Goal: Task Accomplishment & Management: Manage account settings

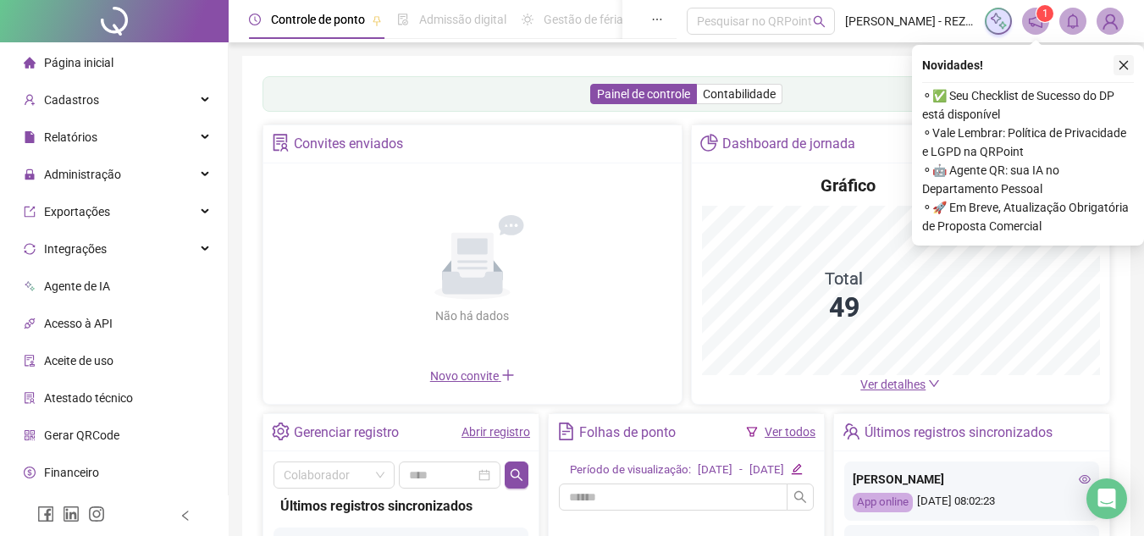
click at [1123, 58] on button "button" at bounding box center [1123, 65] width 20 height 20
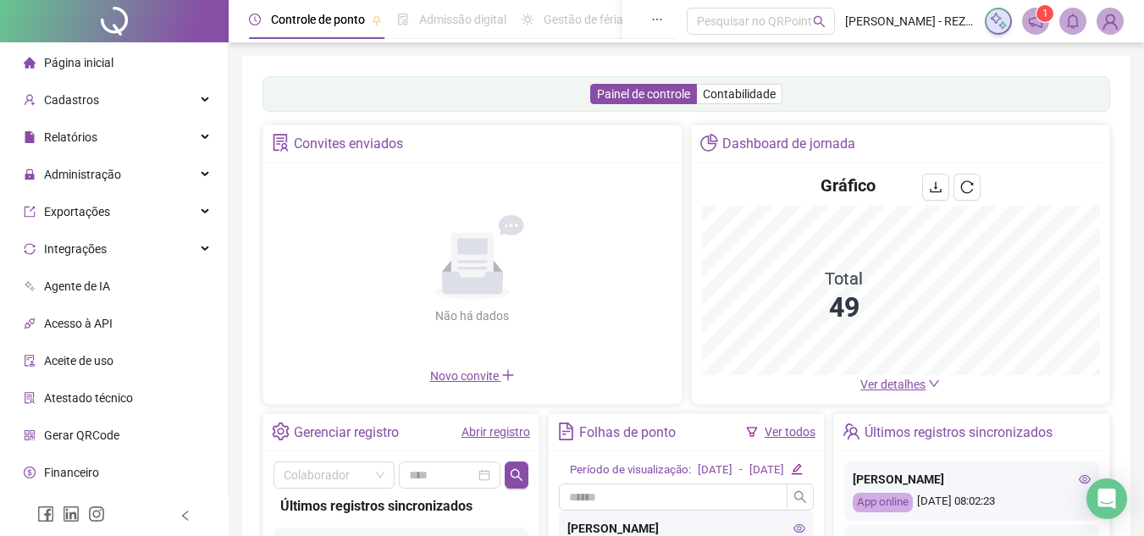
scroll to position [85, 0]
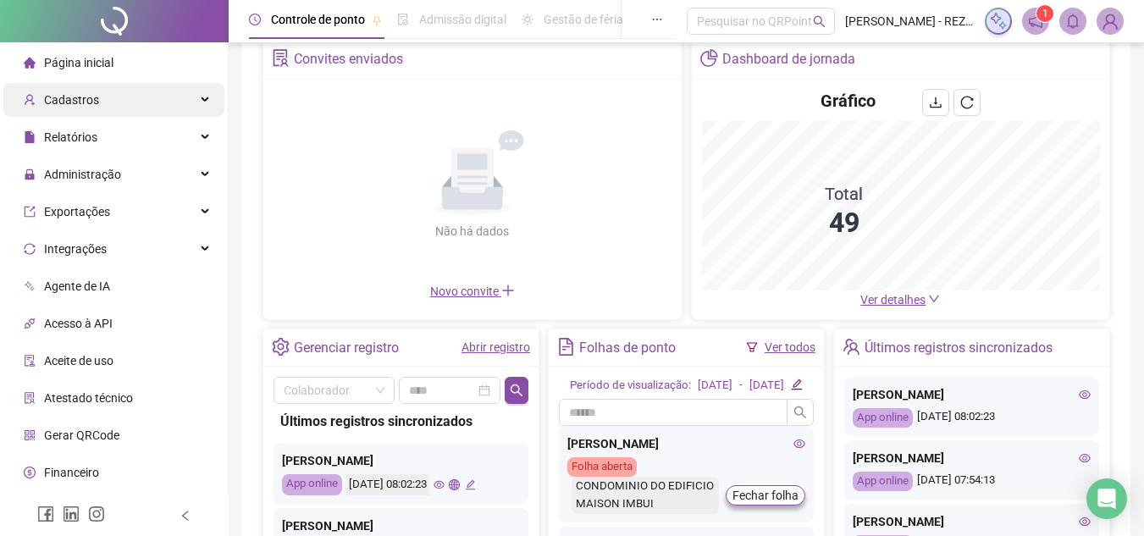
click at [94, 108] on span "Cadastros" at bounding box center [61, 100] width 75 height 34
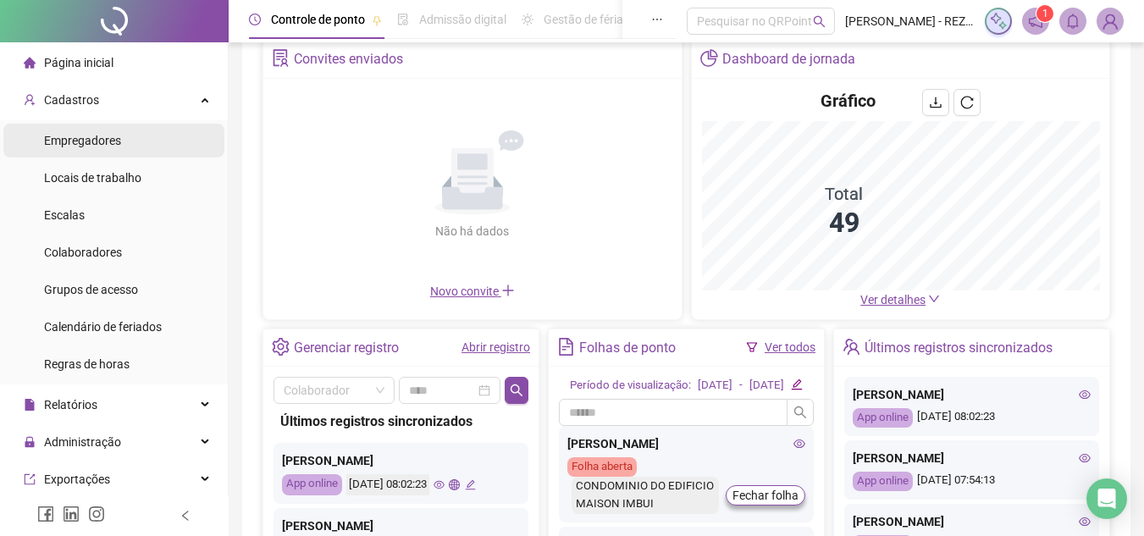
click at [94, 137] on span "Empregadores" at bounding box center [82, 141] width 77 height 14
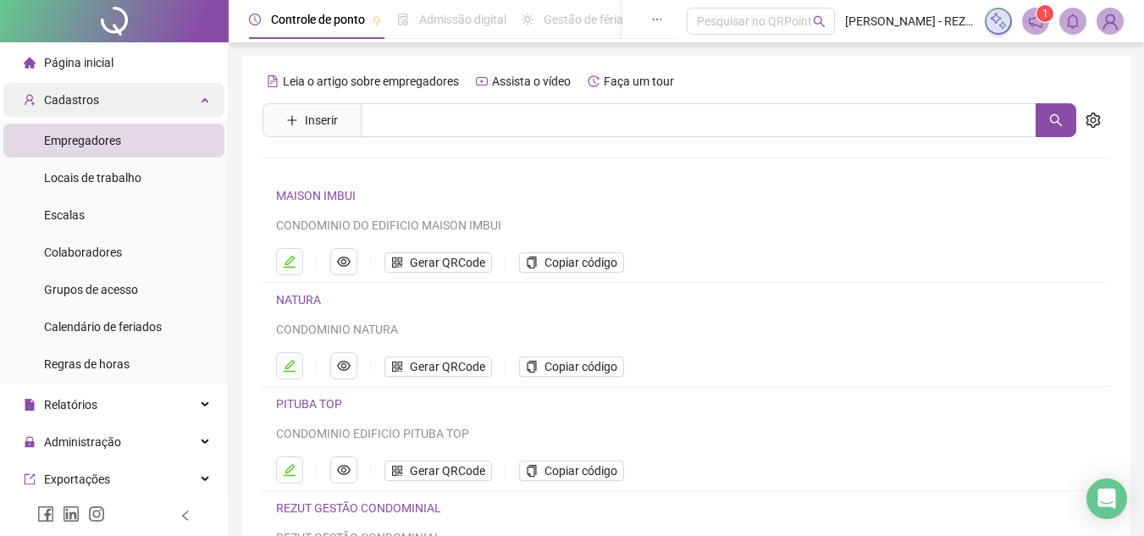
click at [144, 108] on div "Cadastros" at bounding box center [113, 100] width 221 height 34
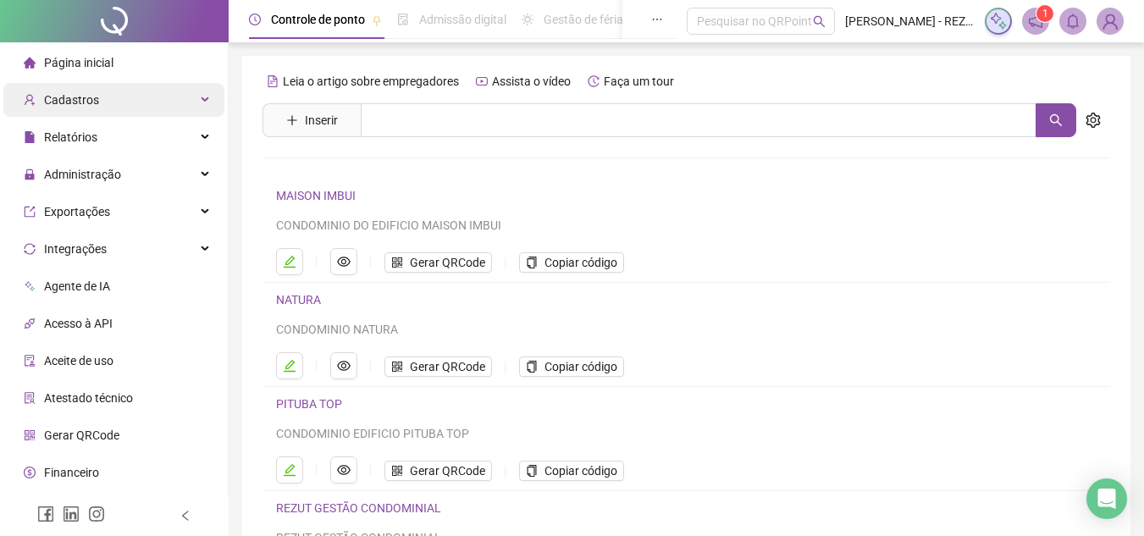
click at [141, 102] on div "Cadastros" at bounding box center [113, 100] width 221 height 34
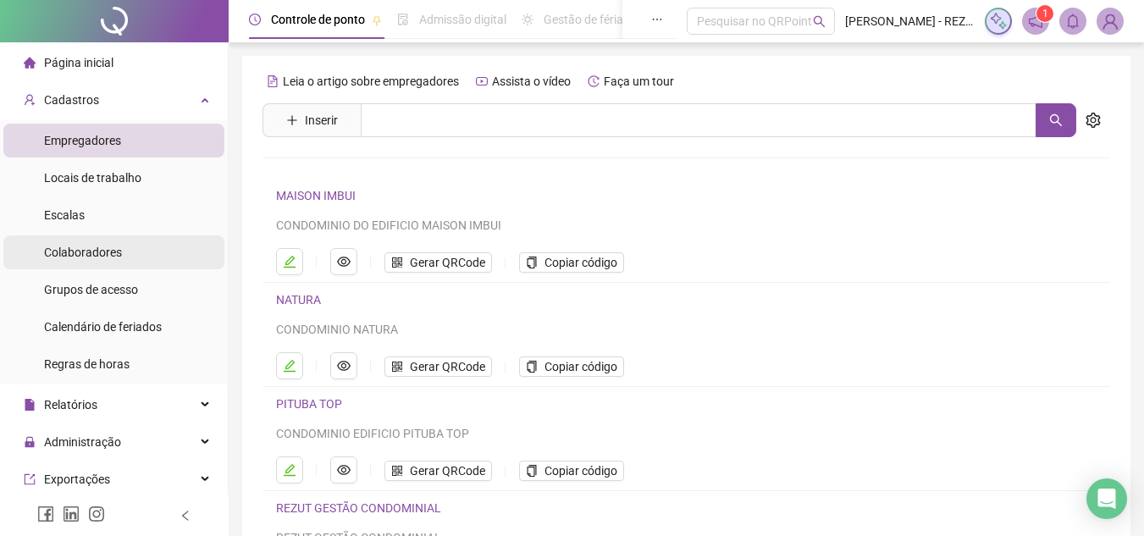
click at [100, 251] on span "Colaboradores" at bounding box center [83, 253] width 78 height 14
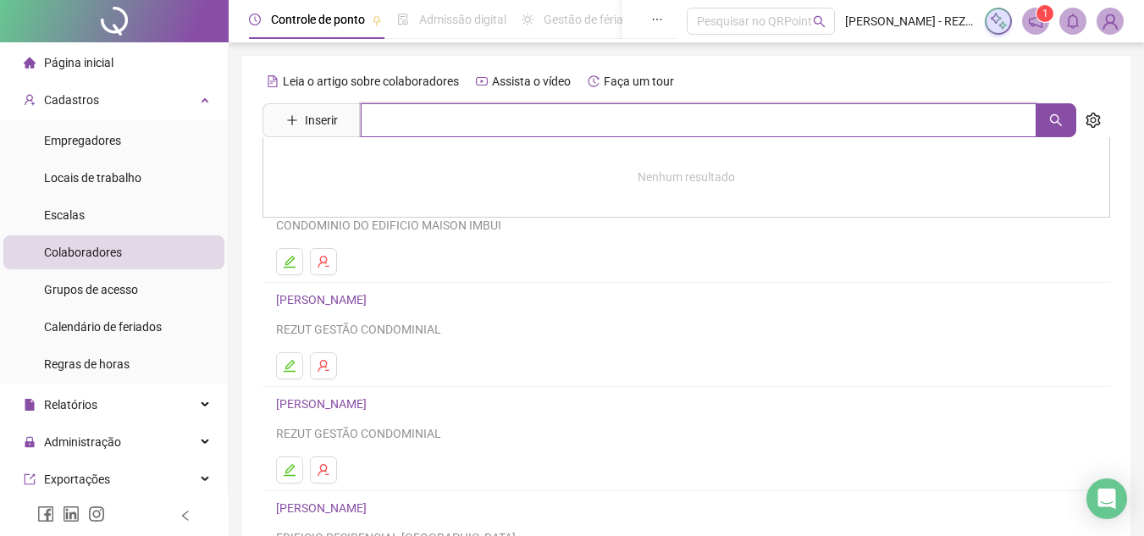
click at [448, 125] on input "text" at bounding box center [699, 120] width 676 height 34
type input "*"
drag, startPoint x: 840, startPoint y: 54, endPoint x: 831, endPoint y: 66, distance: 15.1
click at [839, 58] on div "Controle de ponto Admissão digital Gestão de férias Painel do DP Folha de pagam…" at bounding box center [686, 409] width 915 height 819
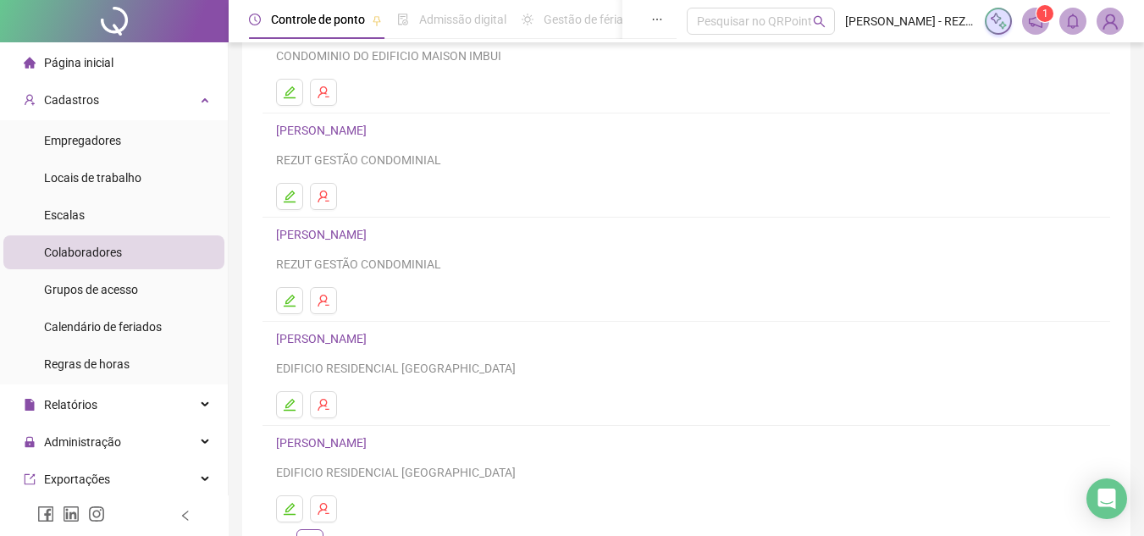
scroll to position [283, 0]
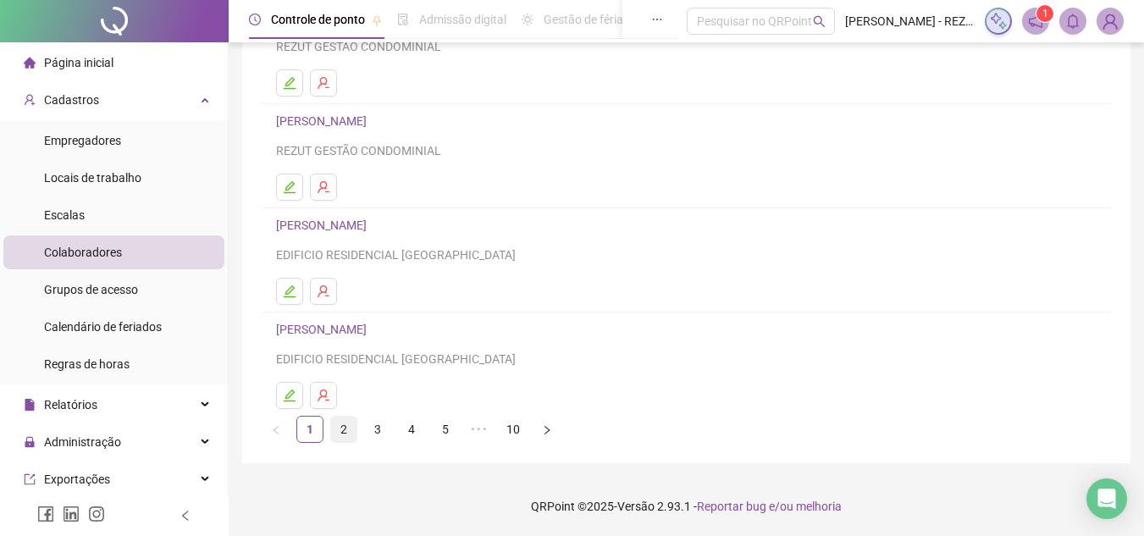
click at [345, 431] on link "2" at bounding box center [343, 429] width 25 height 25
click at [377, 423] on link "3" at bounding box center [377, 429] width 25 height 25
click at [412, 425] on link "4" at bounding box center [411, 429] width 25 height 25
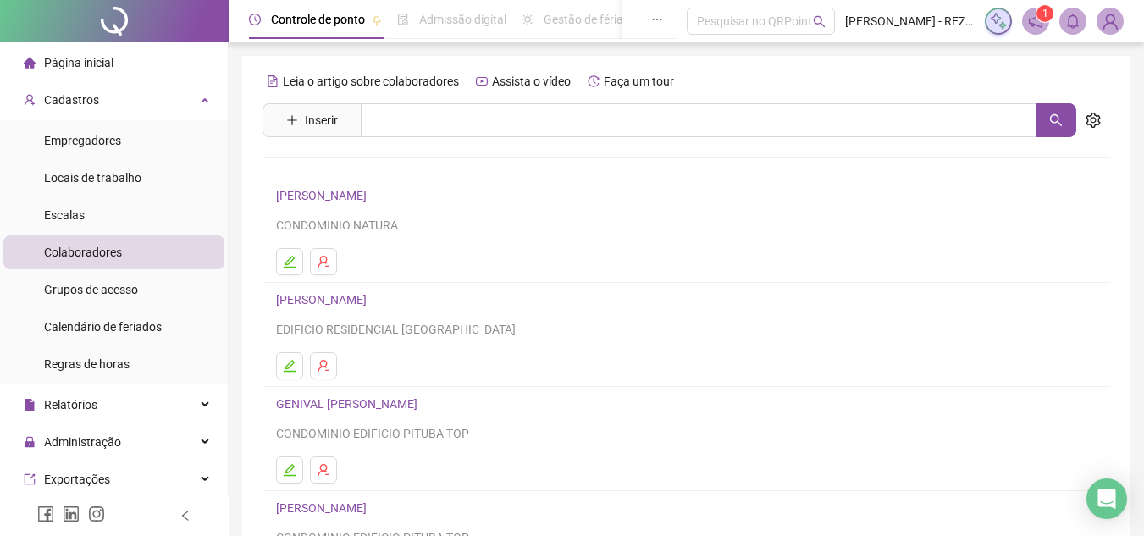
scroll to position [254, 0]
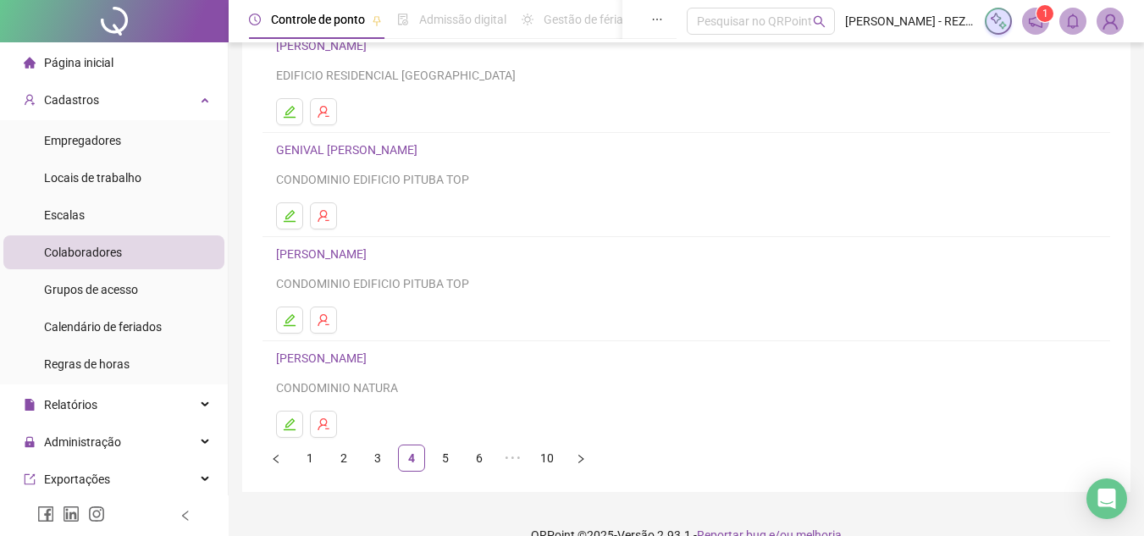
click at [446, 456] on link "5" at bounding box center [445, 457] width 25 height 25
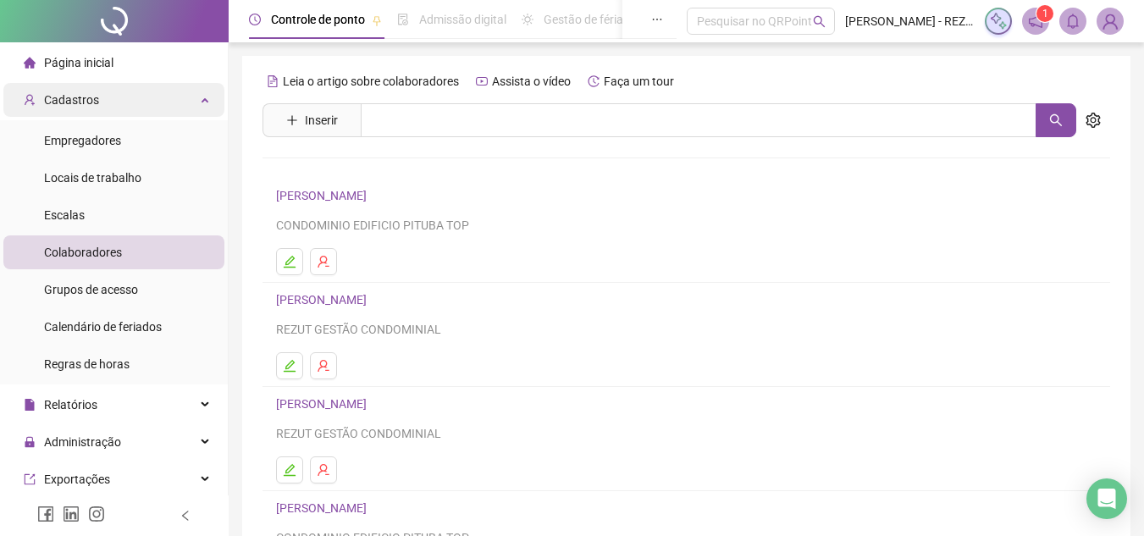
click at [123, 92] on div "Cadastros" at bounding box center [113, 100] width 221 height 34
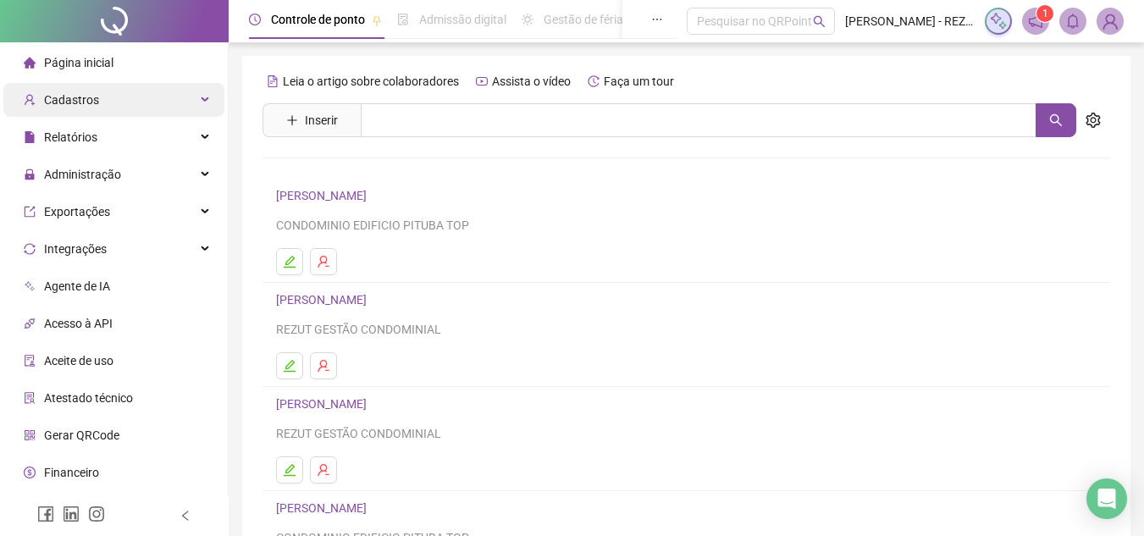
click at [116, 95] on div "Cadastros" at bounding box center [113, 100] width 221 height 34
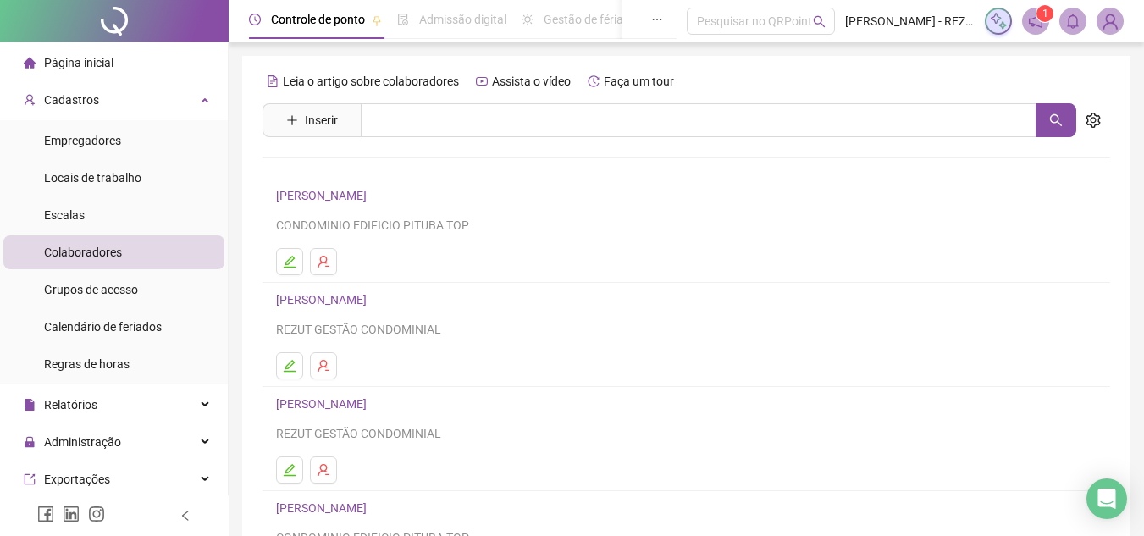
click at [94, 253] on span "Colaboradores" at bounding box center [83, 253] width 78 height 14
click at [306, 128] on span "Inserir" at bounding box center [321, 120] width 33 height 19
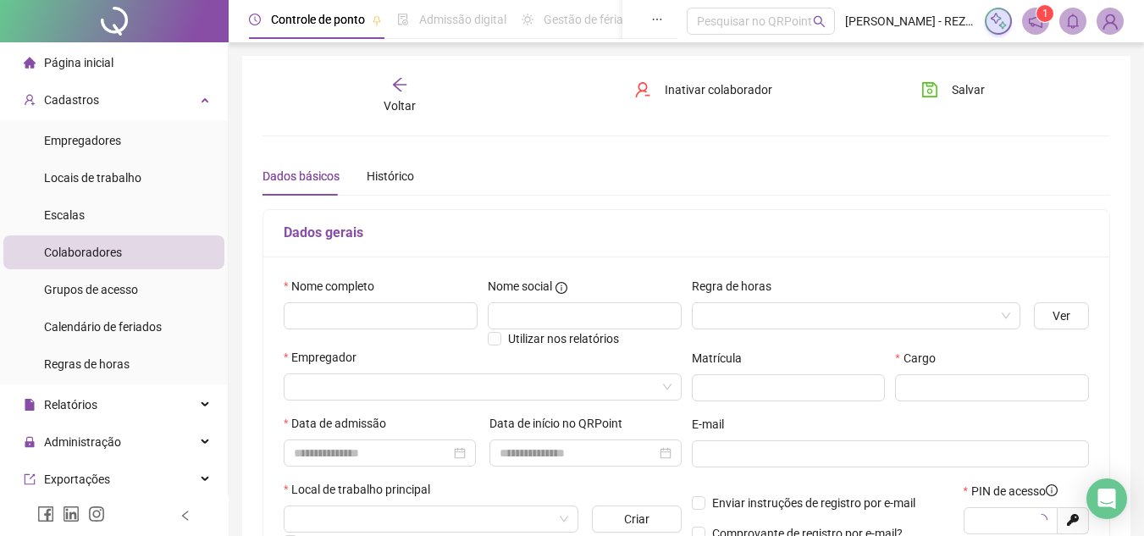
type input "*****"
click at [357, 317] on input "text" at bounding box center [381, 315] width 194 height 27
click at [344, 321] on input "text" at bounding box center [381, 315] width 194 height 27
type input "**********"
click at [868, 307] on input "search" at bounding box center [849, 315] width 294 height 25
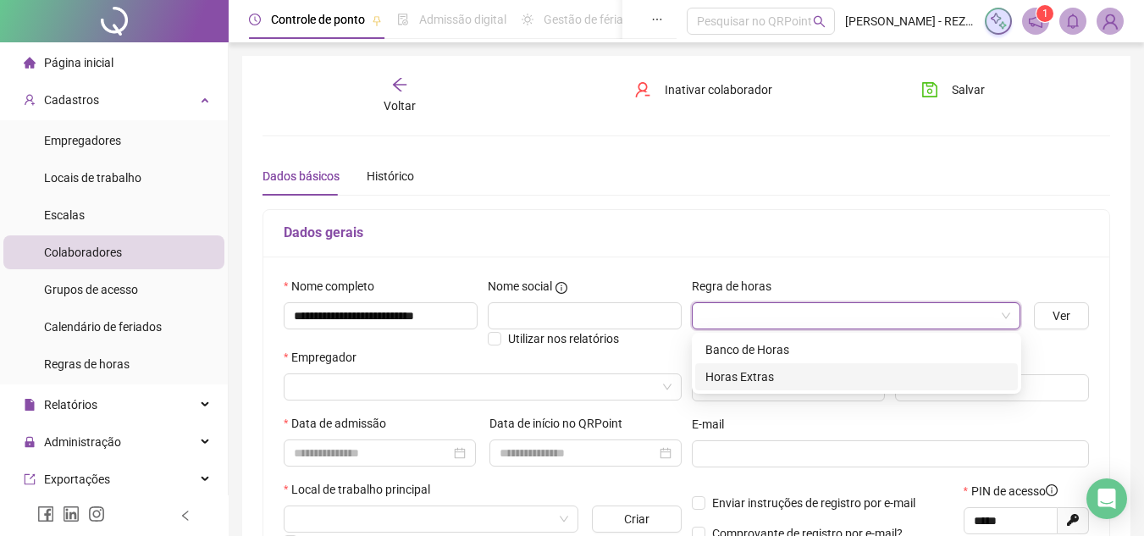
click at [754, 378] on div "Horas Extras" at bounding box center [856, 376] width 302 height 19
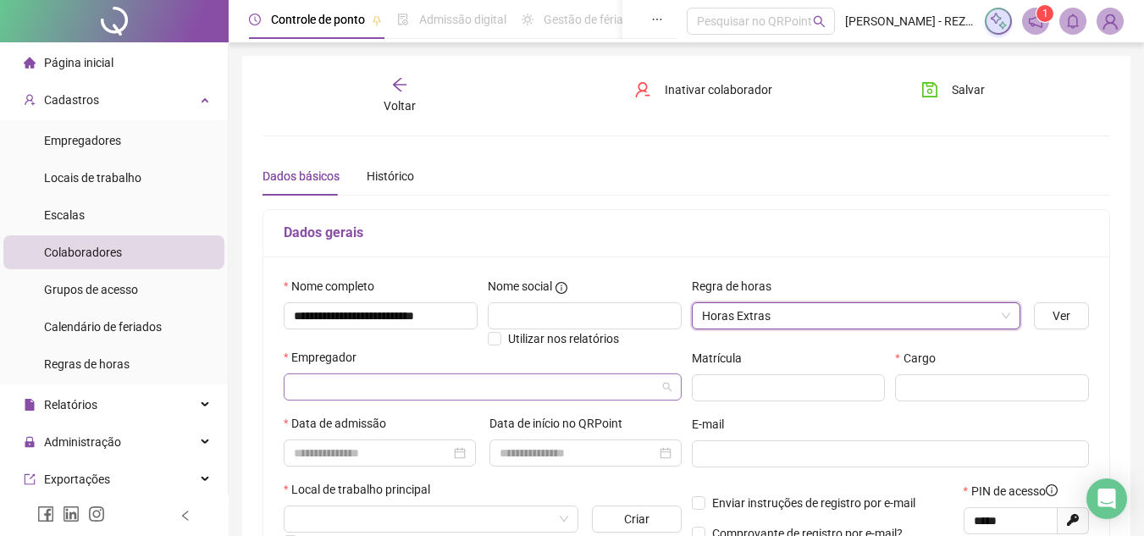
click at [351, 378] on input "search" at bounding box center [475, 386] width 362 height 25
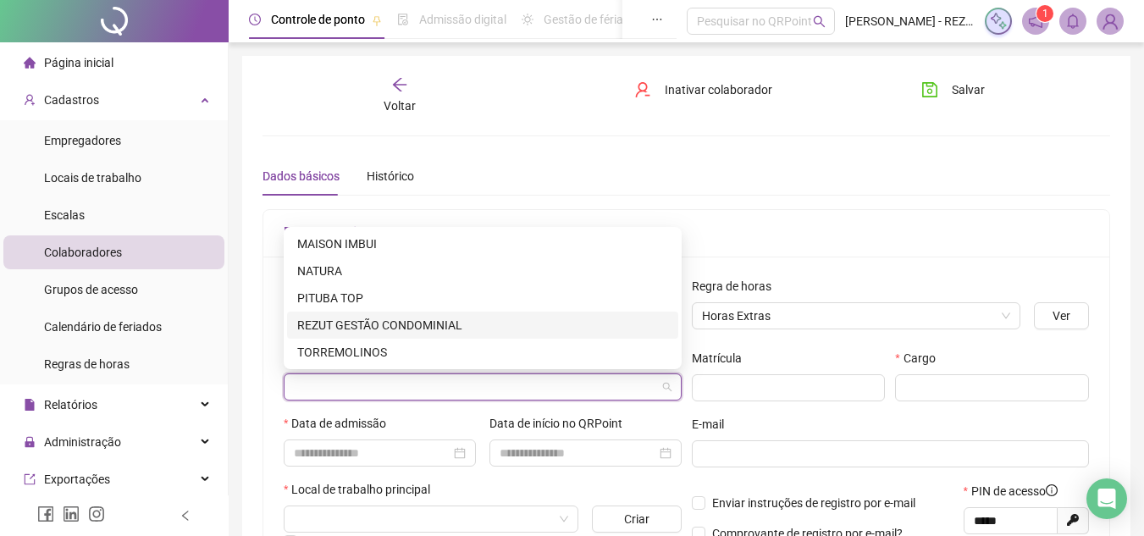
click at [359, 328] on div "REZUT GESTÃO CONDOMINIAL" at bounding box center [482, 325] width 371 height 19
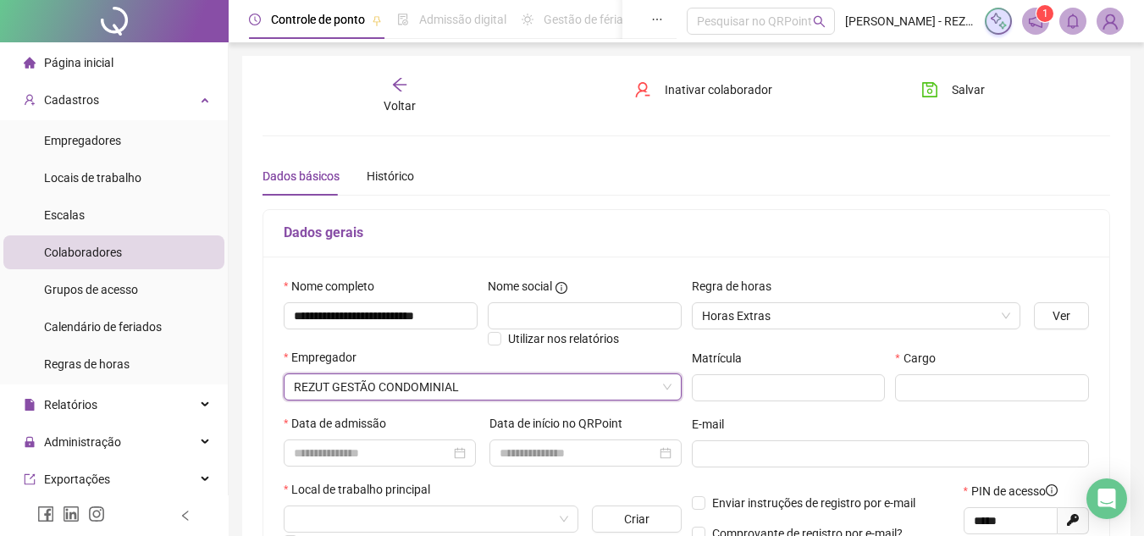
scroll to position [85, 0]
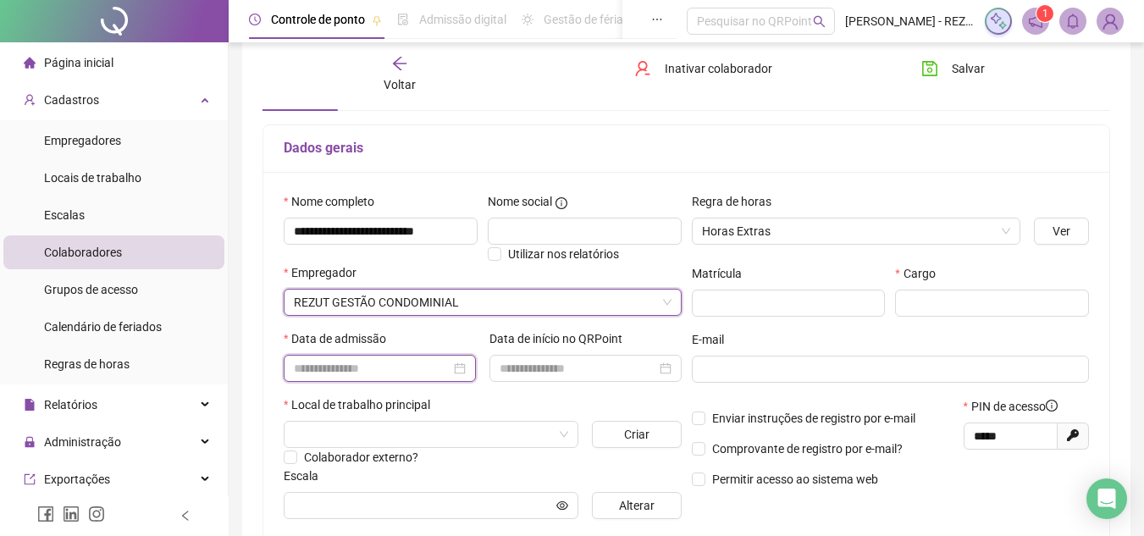
click at [388, 362] on input at bounding box center [372, 368] width 157 height 19
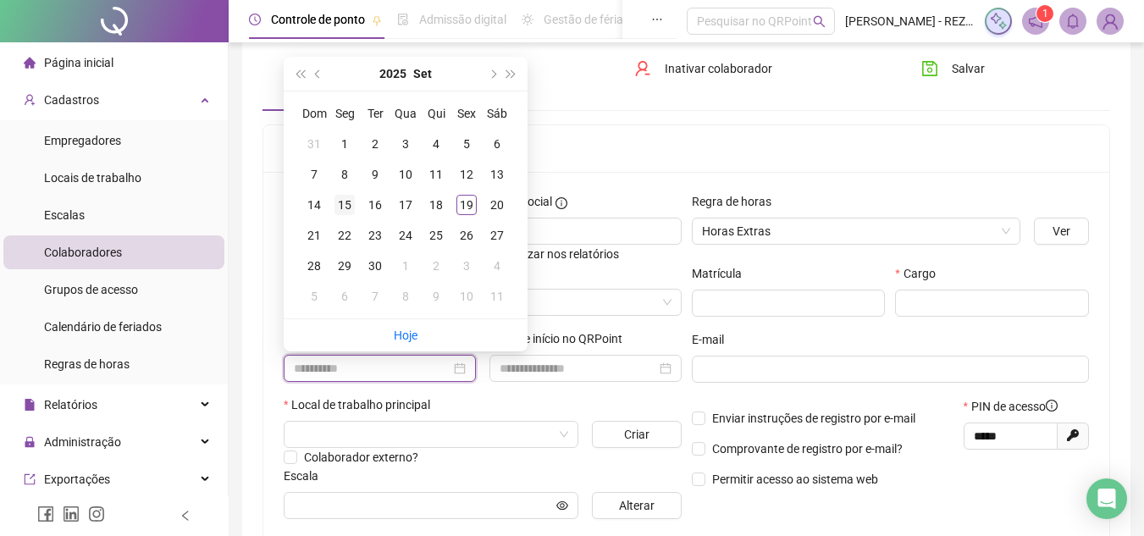
type input "**********"
click at [345, 204] on div "15" at bounding box center [344, 205] width 20 height 20
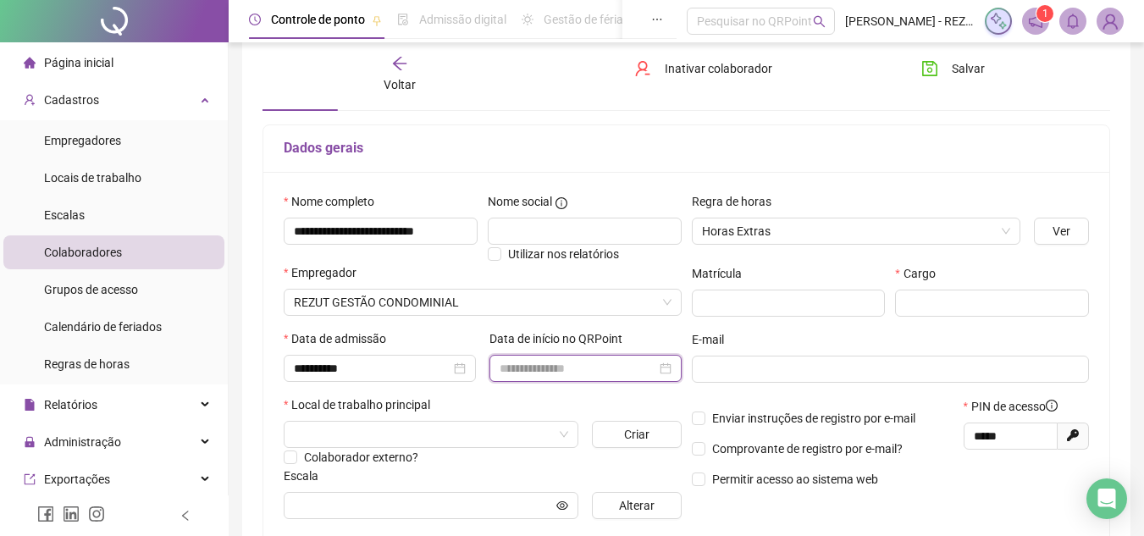
click at [524, 362] on input at bounding box center [578, 368] width 157 height 19
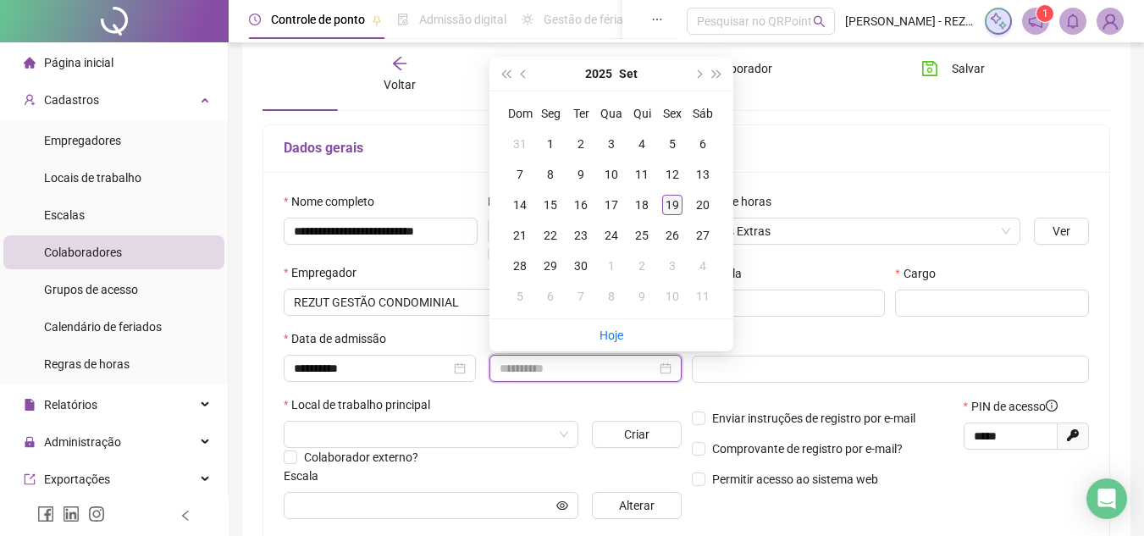
type input "**********"
click at [671, 207] on div "19" at bounding box center [672, 205] width 20 height 20
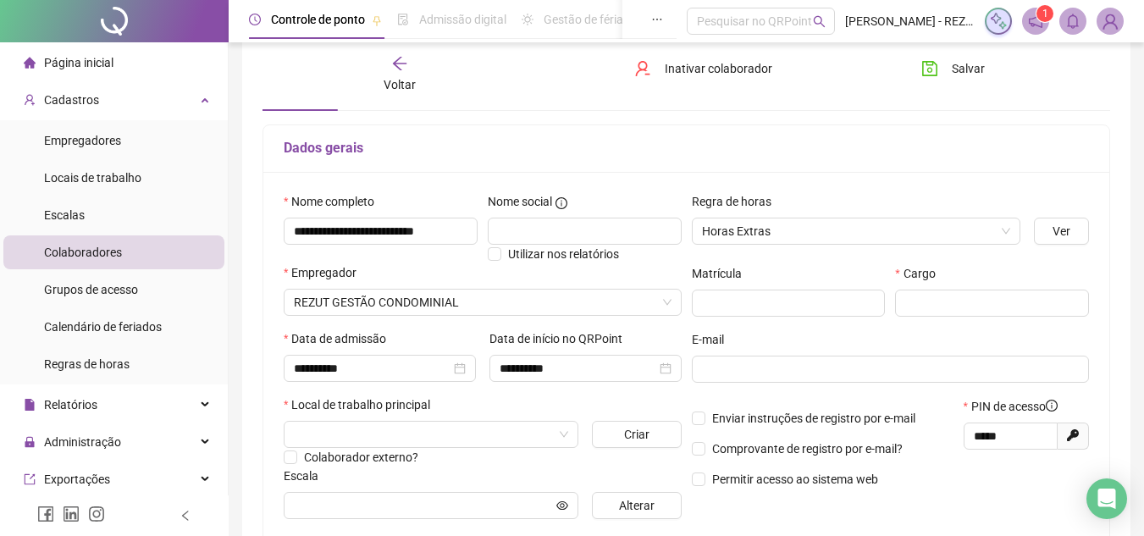
scroll to position [254, 0]
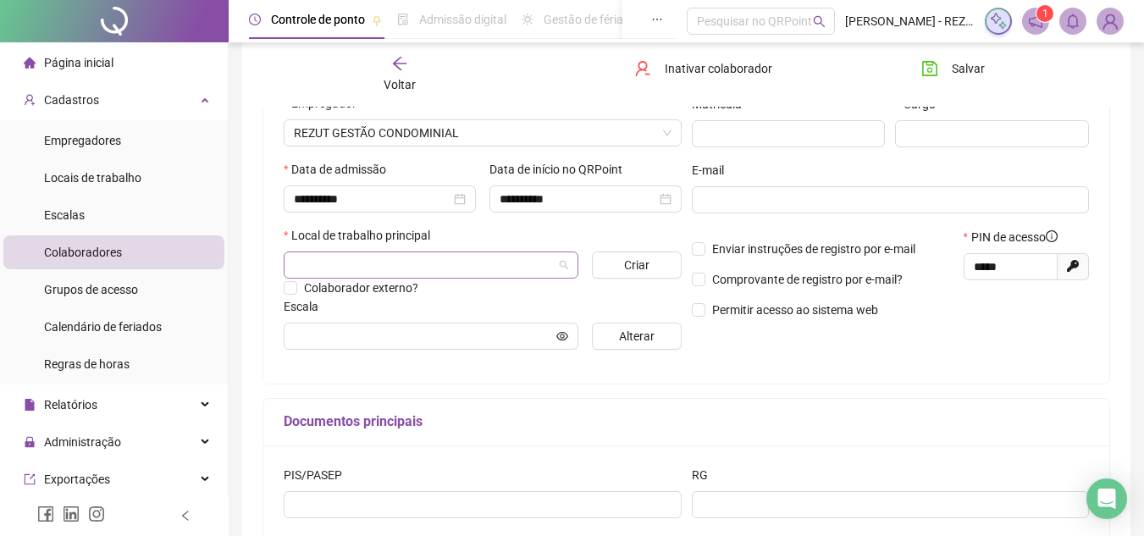
click at [384, 257] on input "search" at bounding box center [423, 264] width 259 height 25
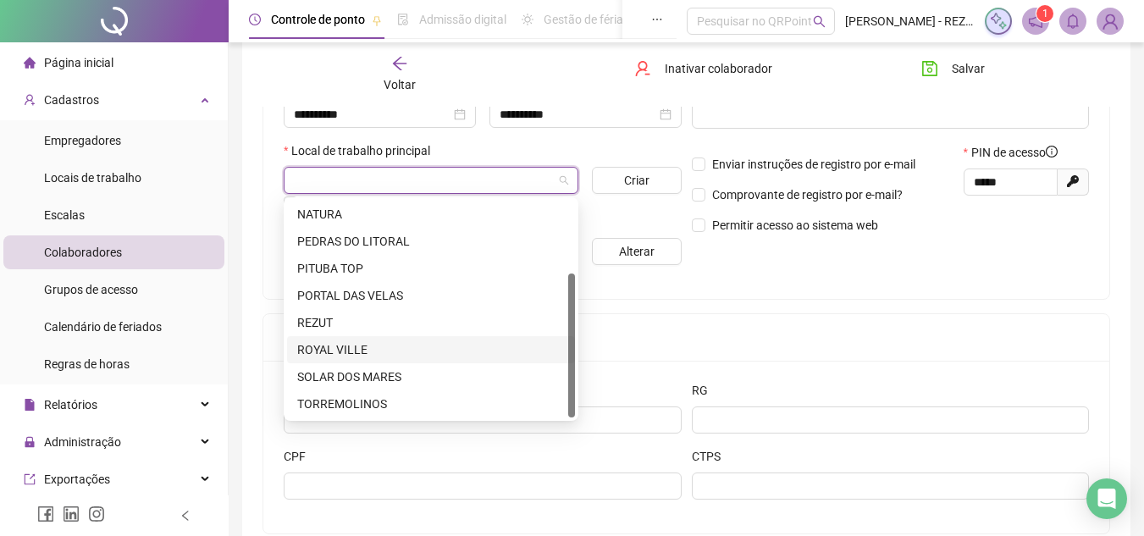
scroll to position [423, 0]
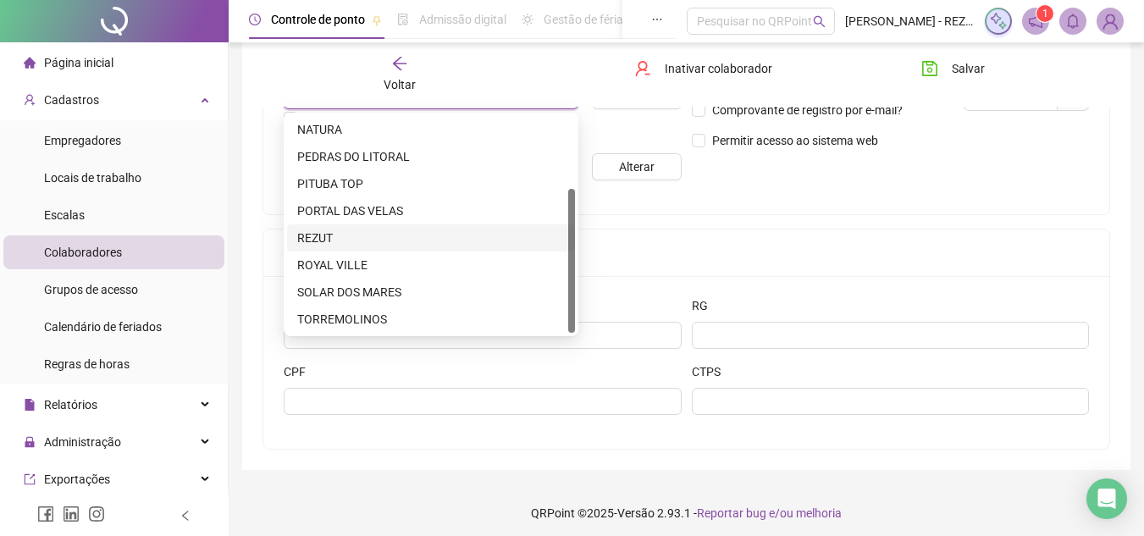
click at [328, 235] on div "REZUT" at bounding box center [431, 238] width 268 height 19
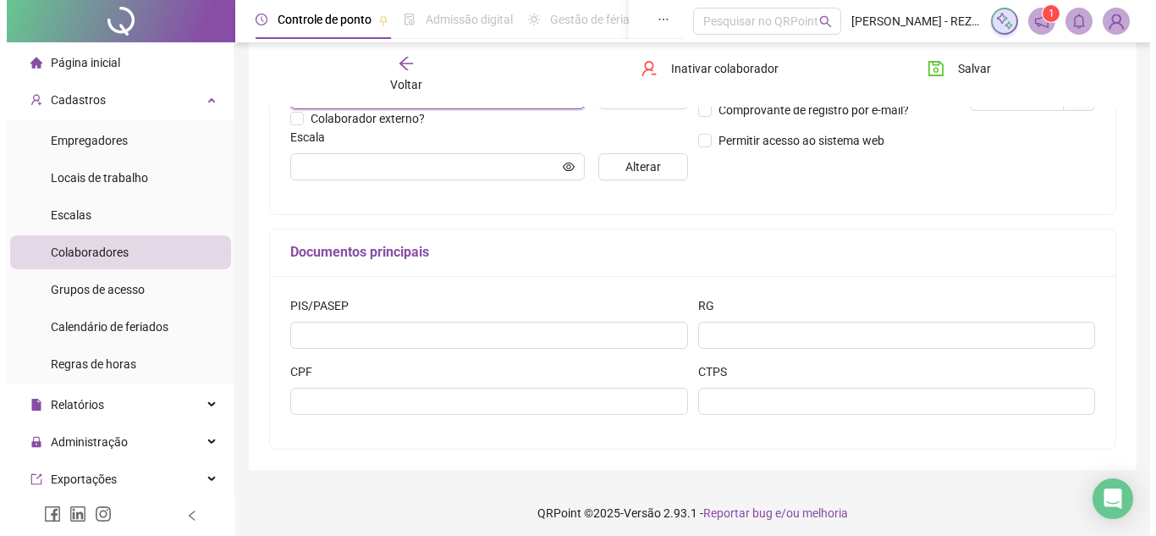
scroll to position [339, 0]
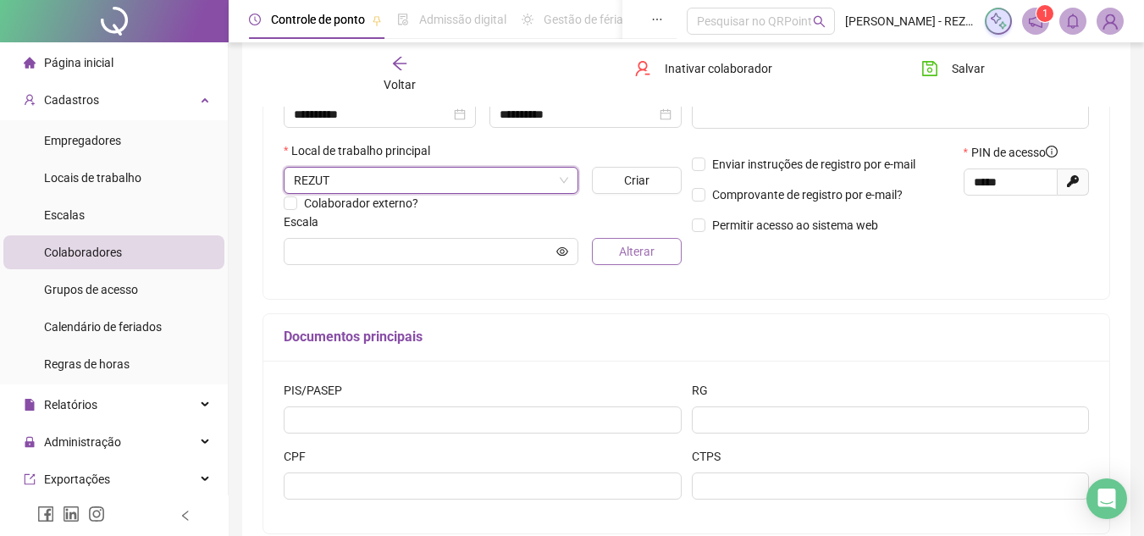
click at [638, 247] on span "Alterar" at bounding box center [637, 251] width 36 height 19
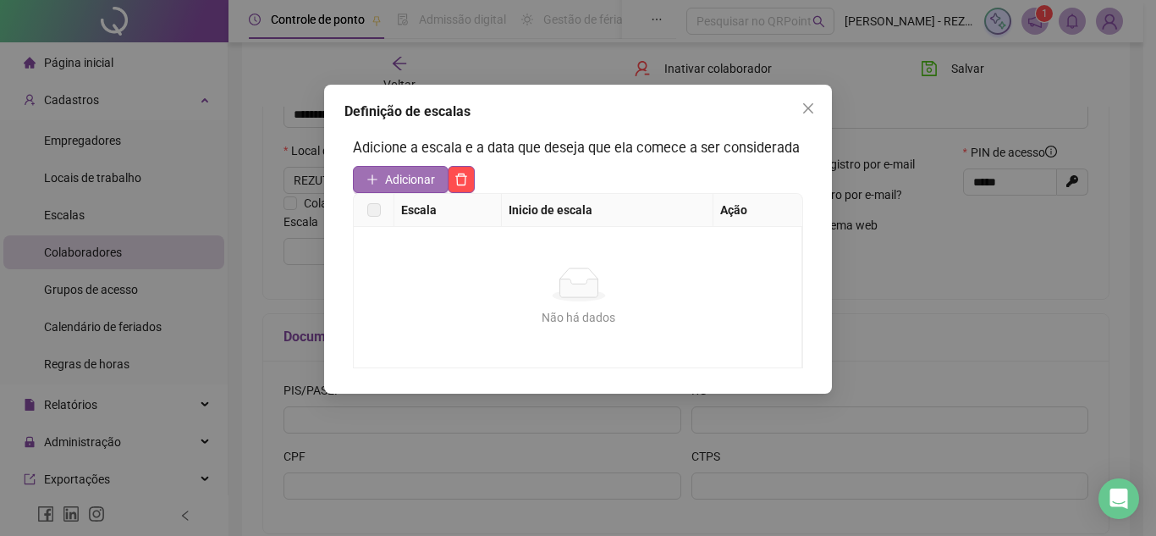
click at [378, 170] on button "Adicionar" at bounding box center [401, 179] width 96 height 27
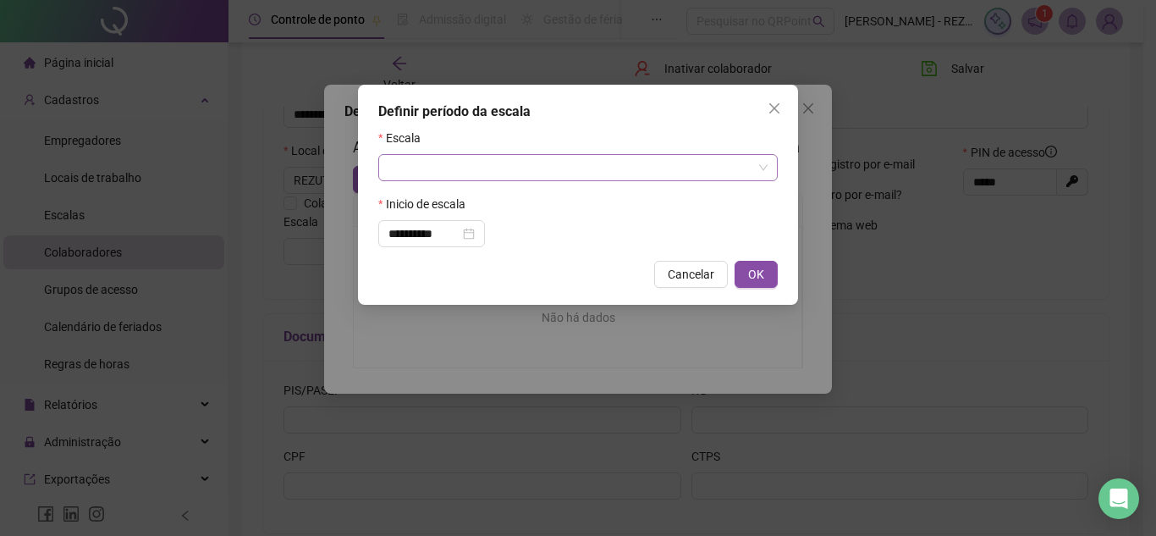
click at [489, 167] on input "search" at bounding box center [571, 167] width 364 height 25
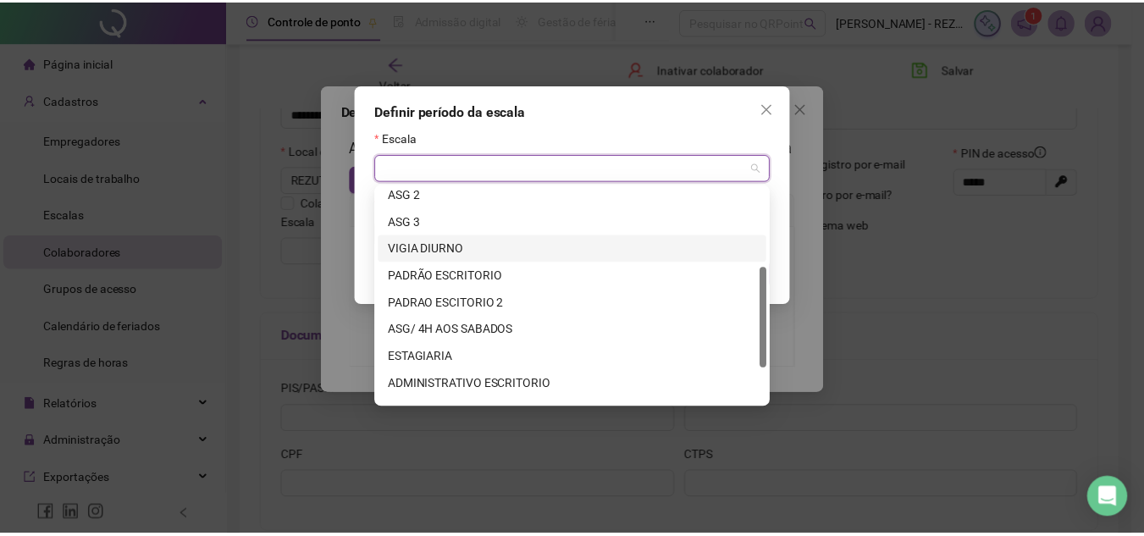
scroll to position [244, 0]
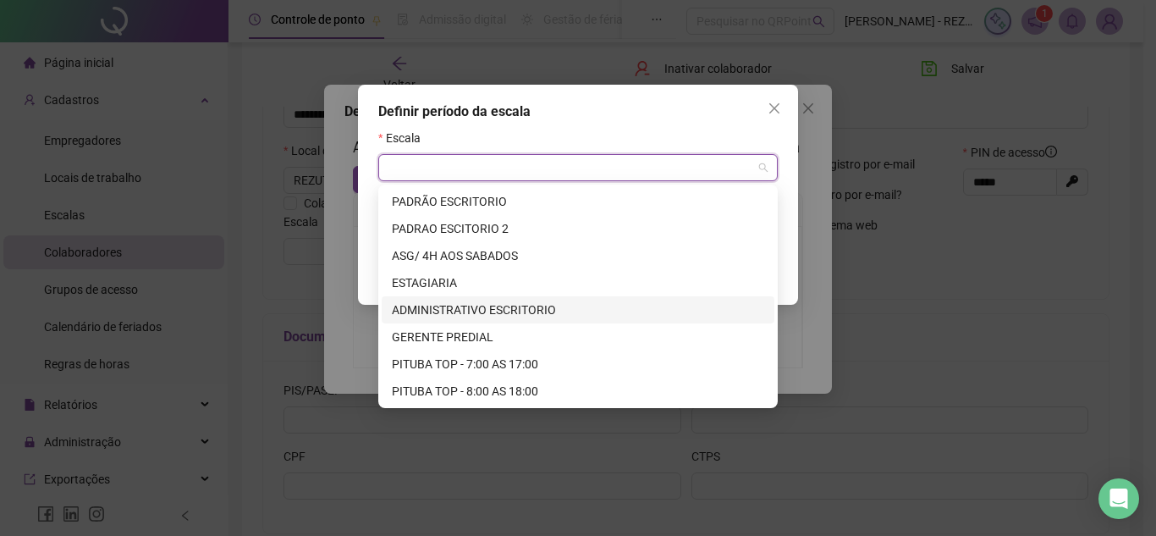
click at [549, 312] on div "ADMINISTRATIVO ESCRITORIO" at bounding box center [578, 310] width 373 height 19
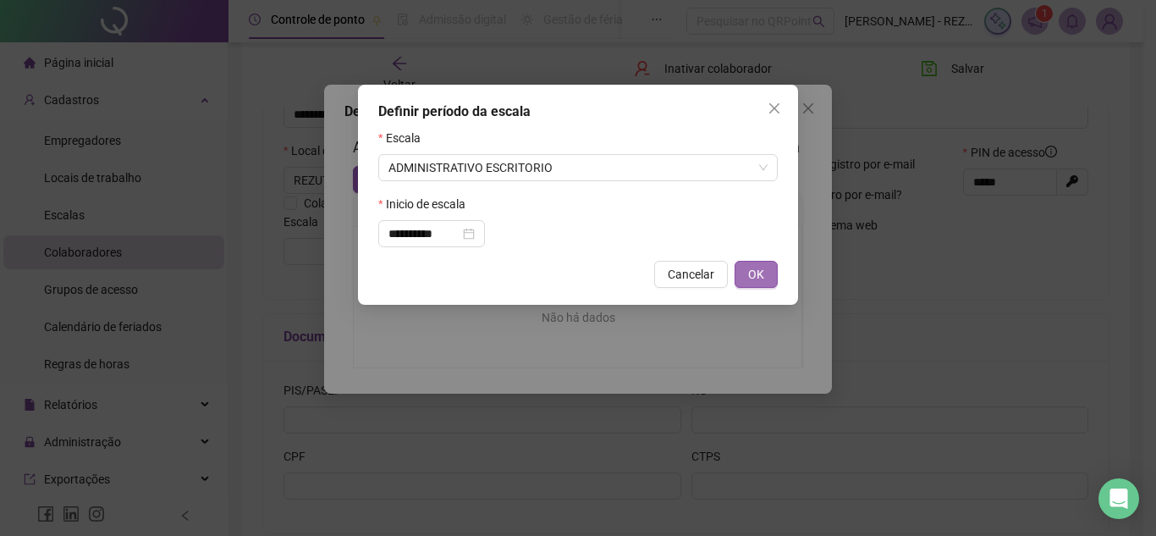
click at [769, 269] on button "OK" at bounding box center [756, 274] width 43 height 27
type input "**********"
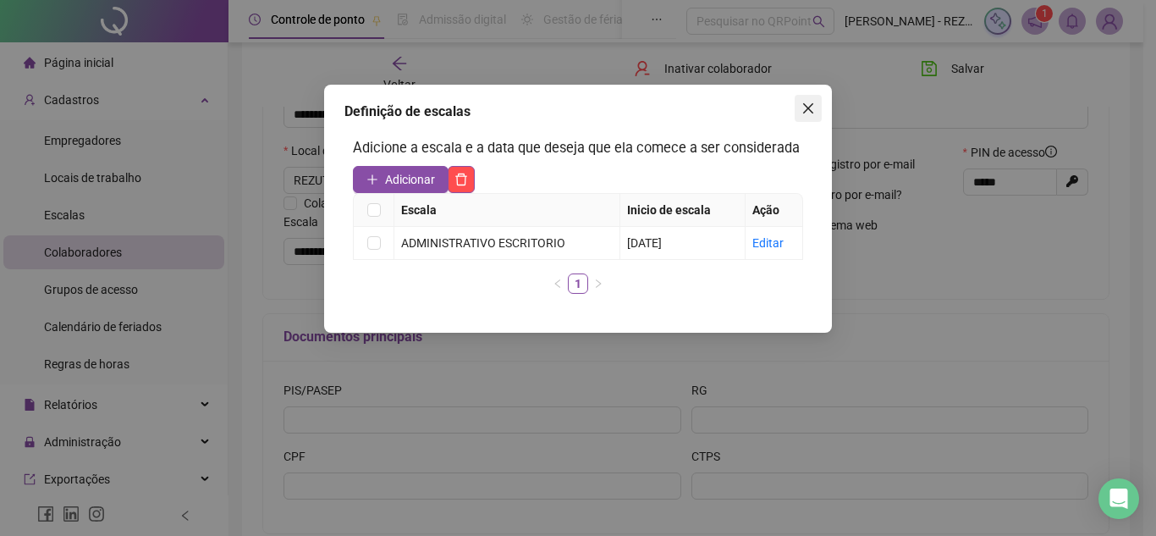
click at [806, 110] on icon "close" at bounding box center [808, 108] width 10 height 10
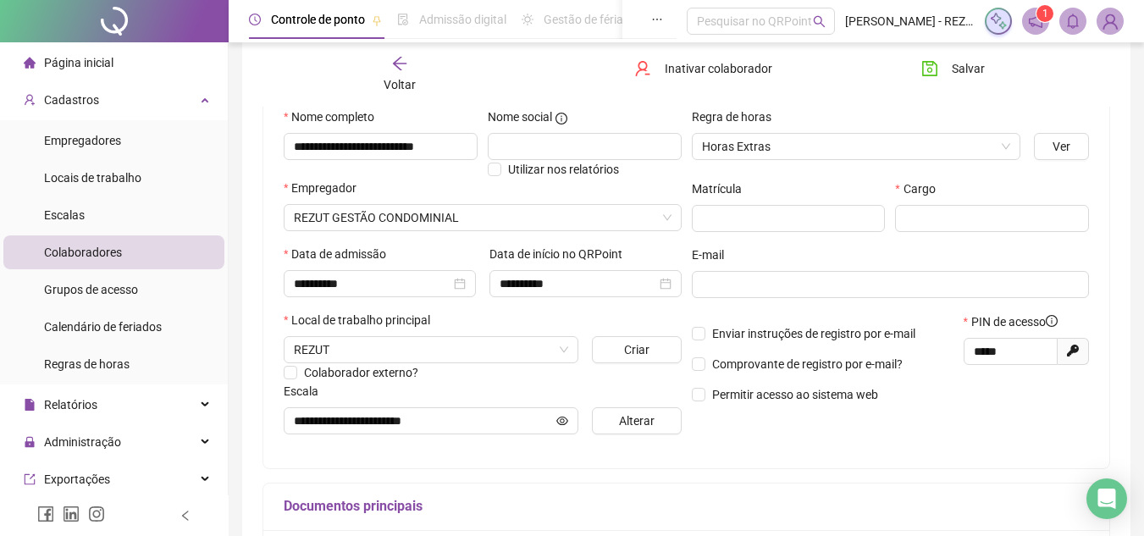
scroll to position [339, 0]
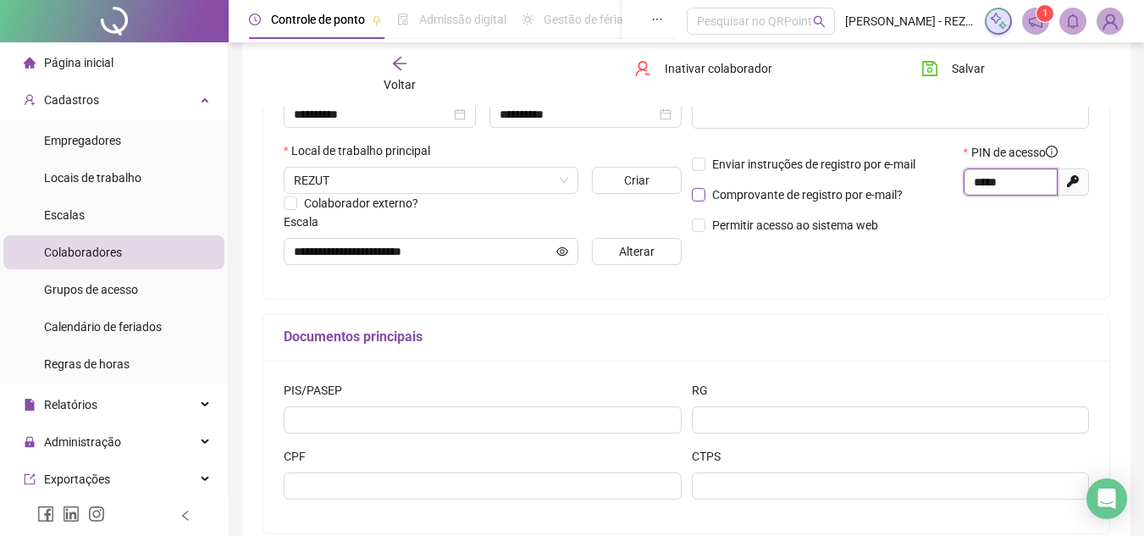
drag, startPoint x: 965, startPoint y: 187, endPoint x: 836, endPoint y: 197, distance: 129.1
click at [835, 190] on div "Enviar instruções de registro por e-mail Comprovante de registro por e-mail? Pe…" at bounding box center [891, 194] width 408 height 103
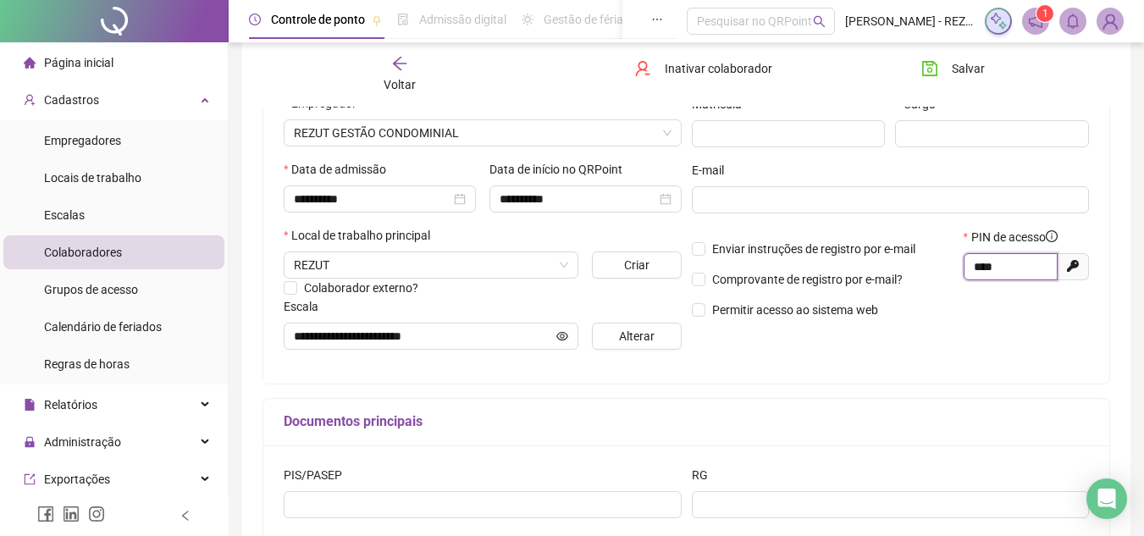
scroll to position [169, 0]
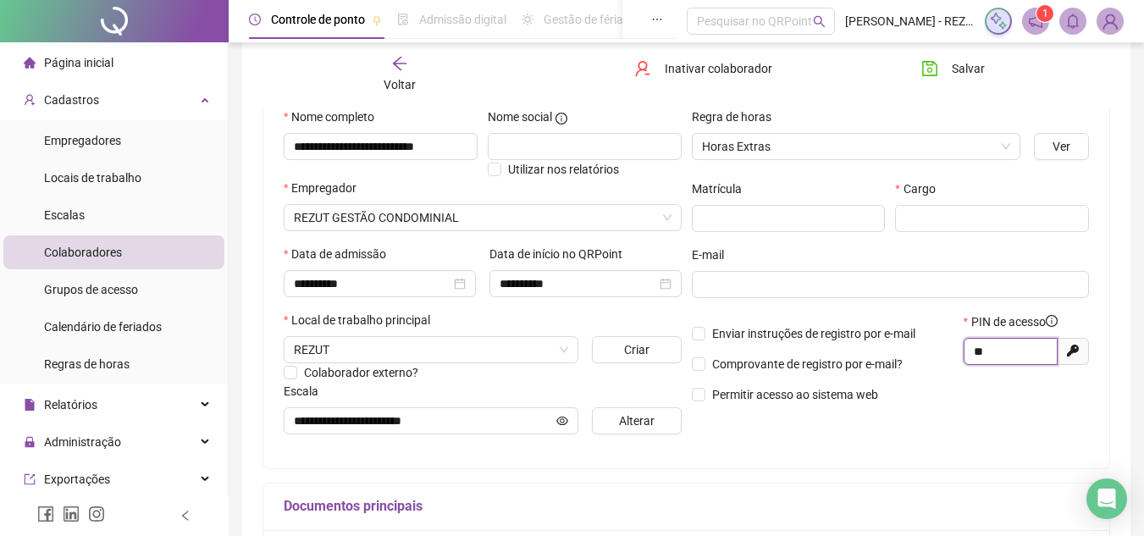
type input "*"
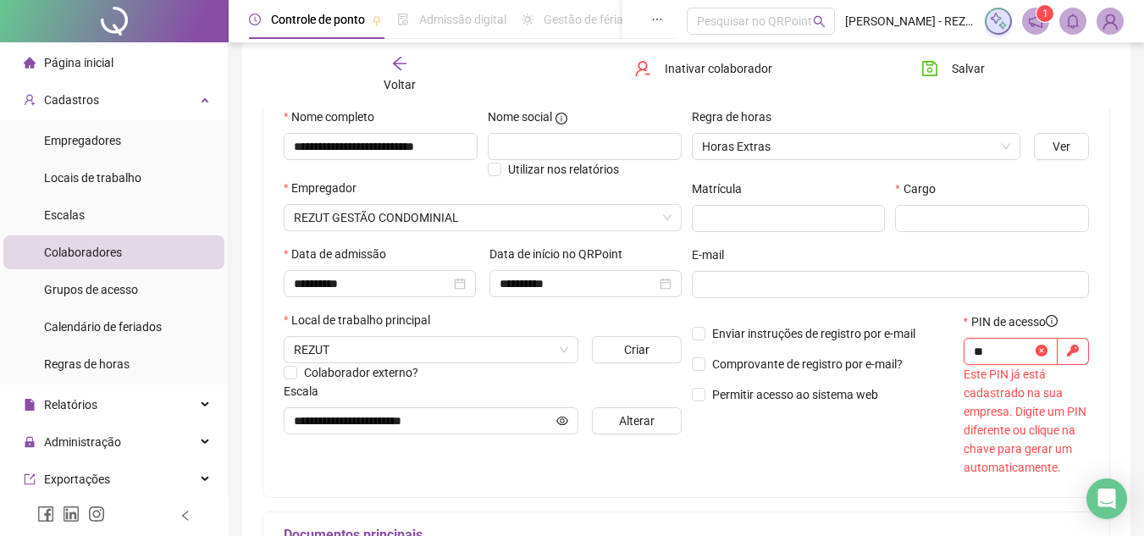
type input "*"
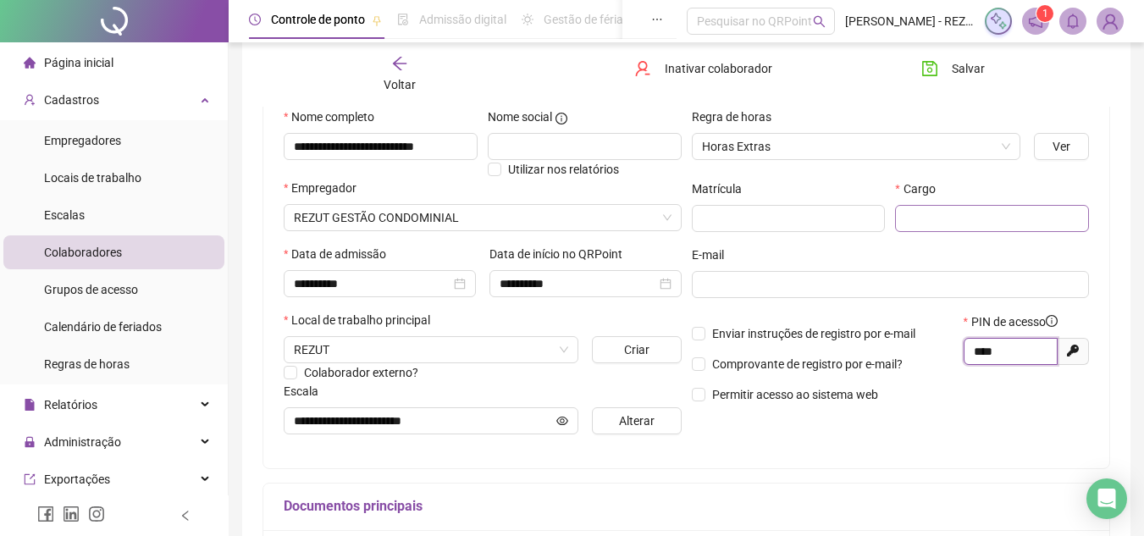
type input "****"
click at [988, 222] on input "text" at bounding box center [992, 218] width 194 height 27
type input "**********"
click at [921, 63] on icon "save" at bounding box center [929, 68] width 17 height 17
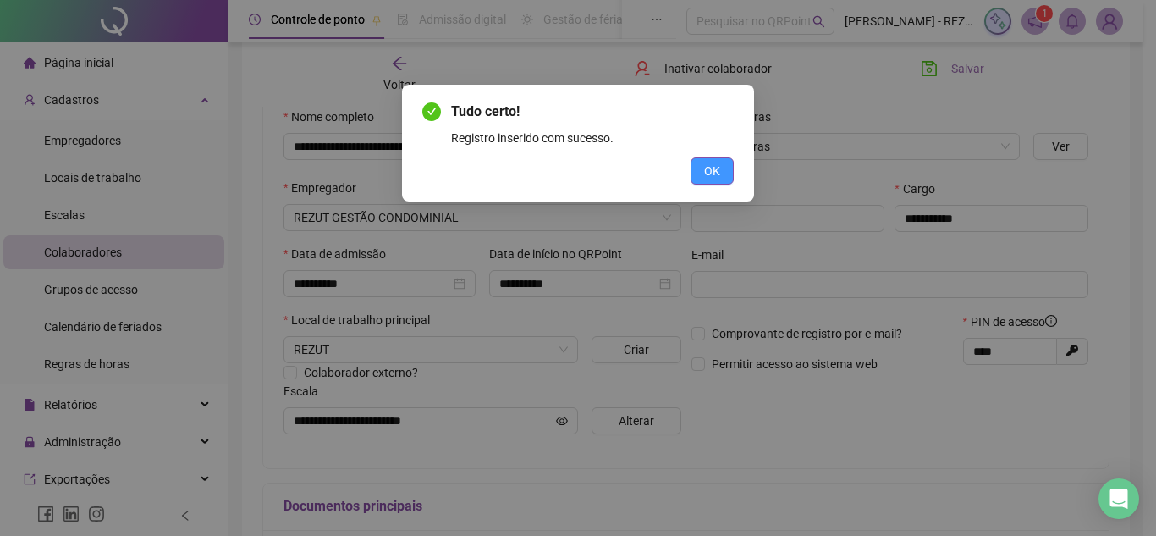
click at [718, 179] on span "OK" at bounding box center [712, 171] width 16 height 19
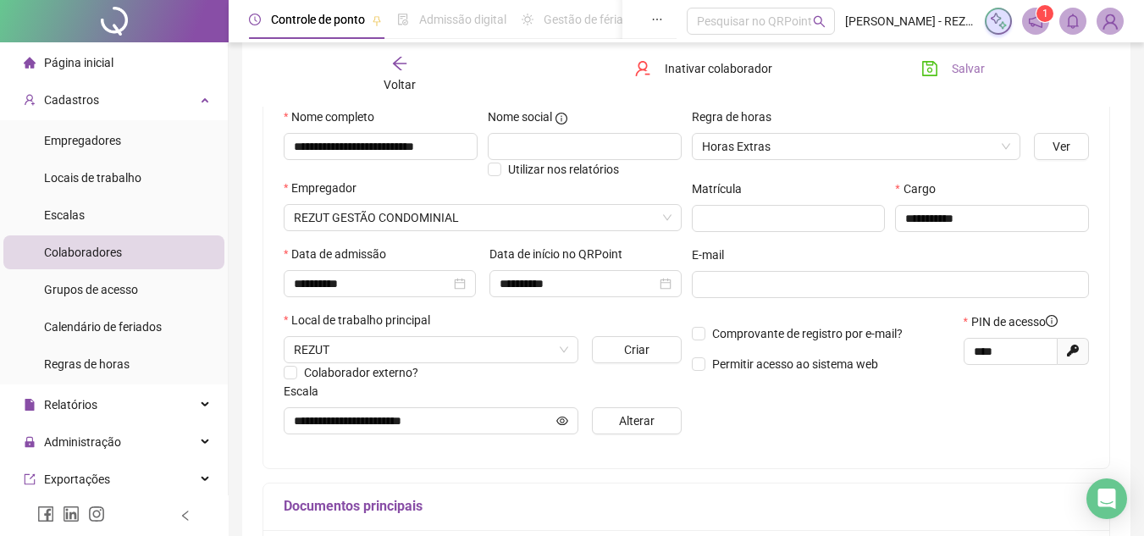
click at [407, 79] on span "Voltar" at bounding box center [400, 85] width 32 height 14
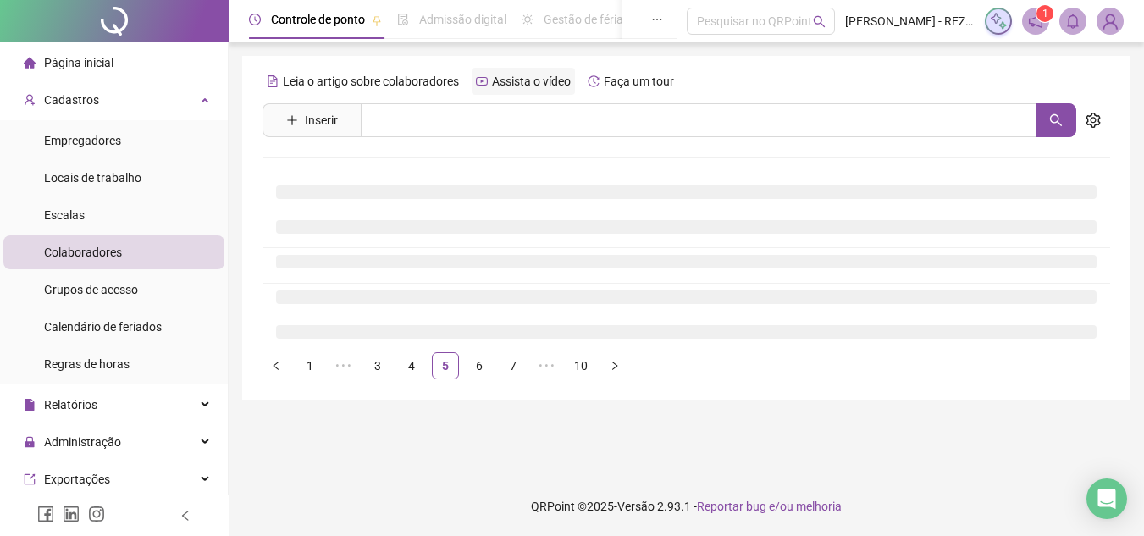
scroll to position [0, 0]
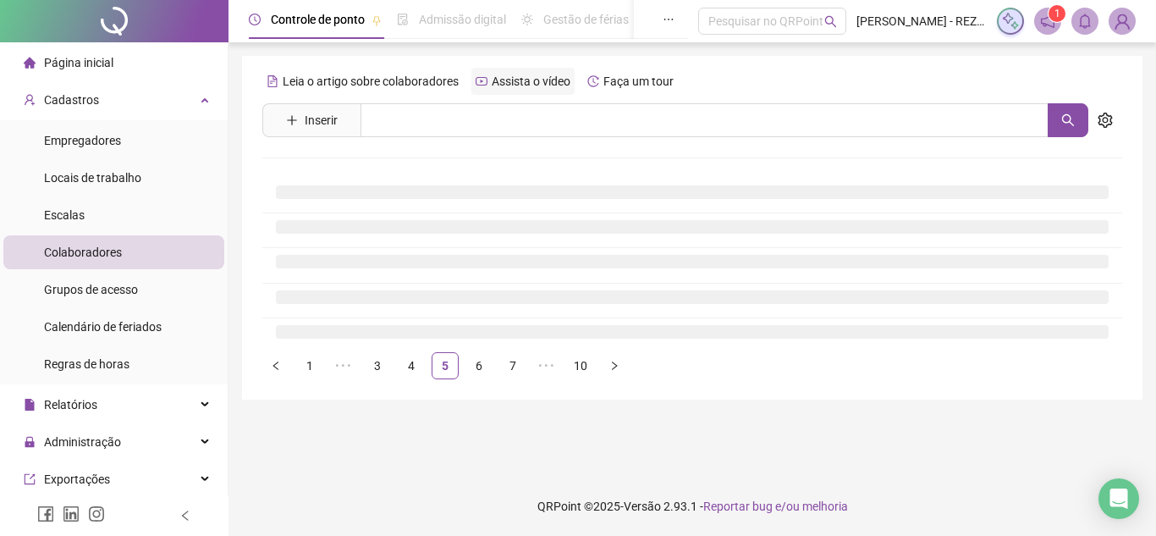
click at [474, 91] on div "Assista o vídeo" at bounding box center [523, 81] width 103 height 27
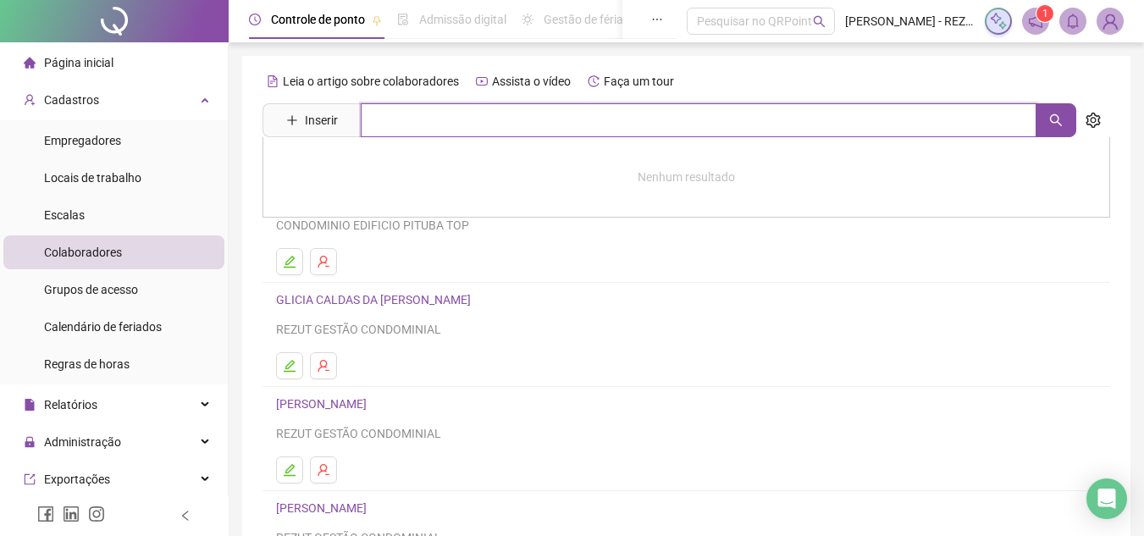
click at [408, 107] on input "text" at bounding box center [699, 120] width 676 height 34
type input "***"
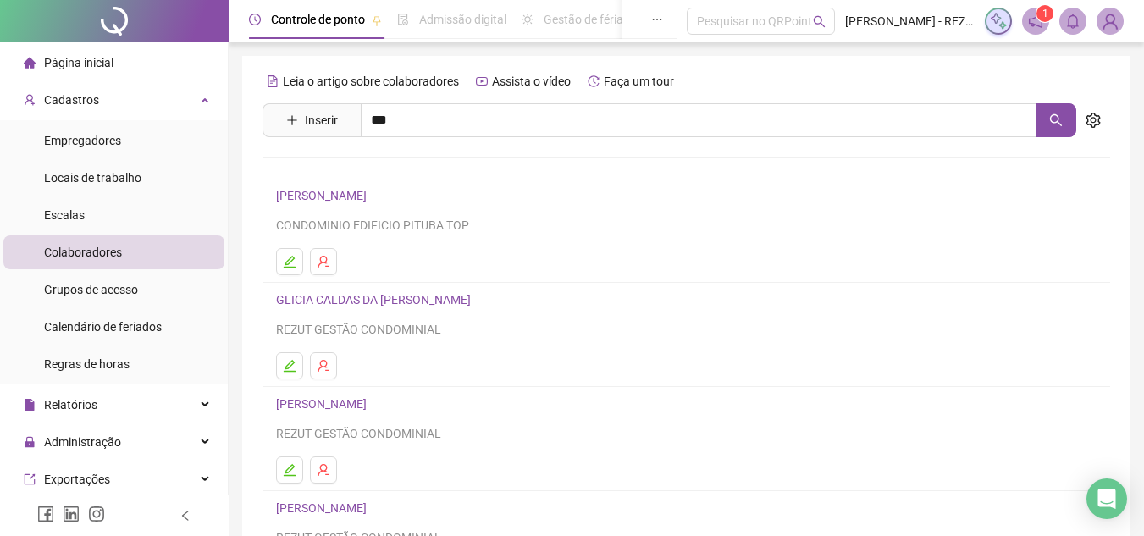
click at [334, 172] on link "[PERSON_NAME]" at bounding box center [339, 170] width 91 height 14
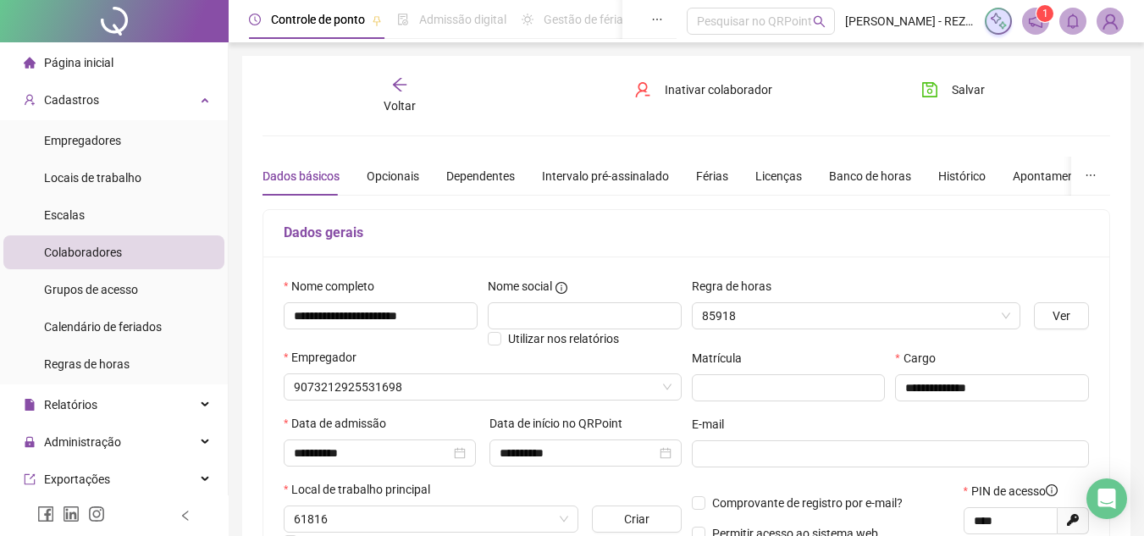
type input "**********"
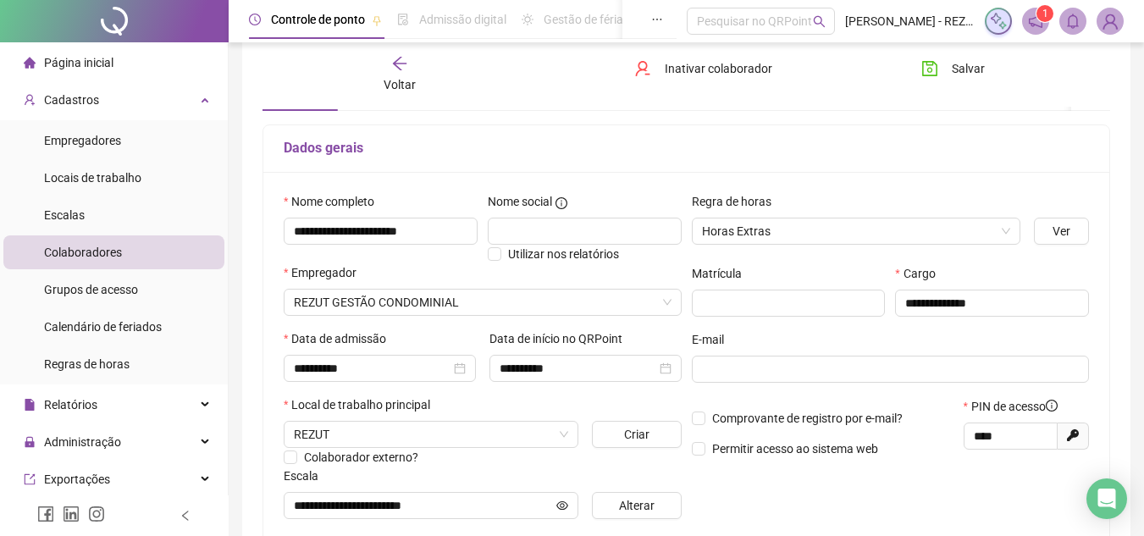
click at [407, 71] on icon "arrow-left" at bounding box center [399, 63] width 17 height 17
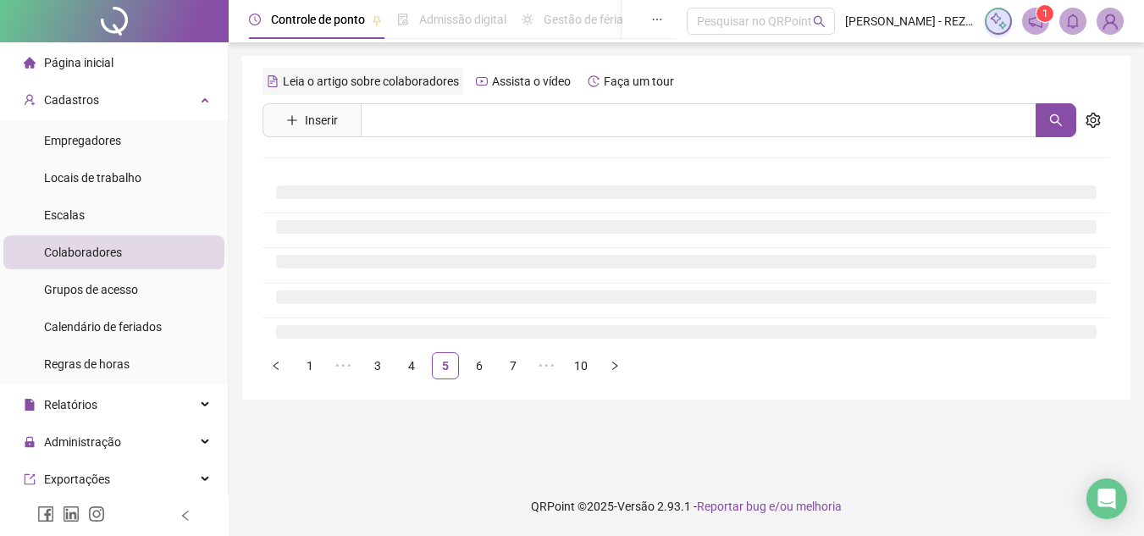
scroll to position [0, 0]
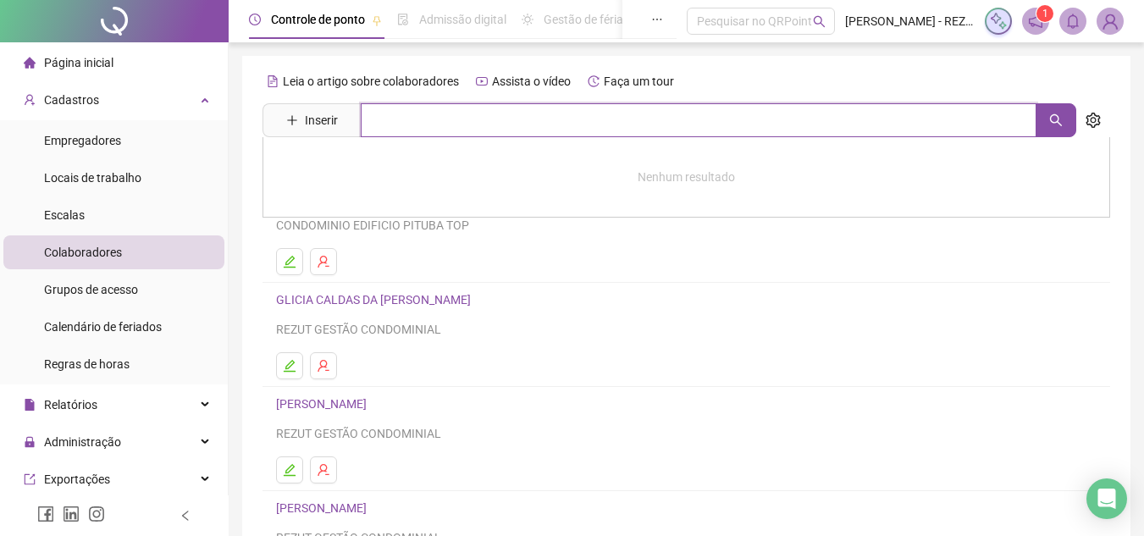
click at [464, 117] on input "text" at bounding box center [699, 120] width 676 height 34
type input "****"
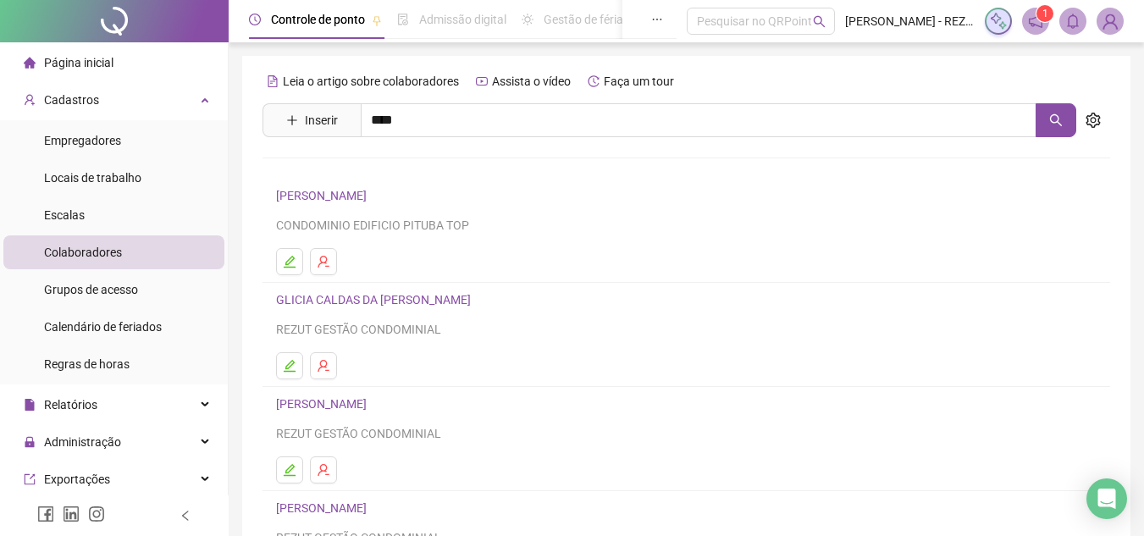
click at [384, 203] on link "[PERSON_NAME]" at bounding box center [339, 208] width 91 height 14
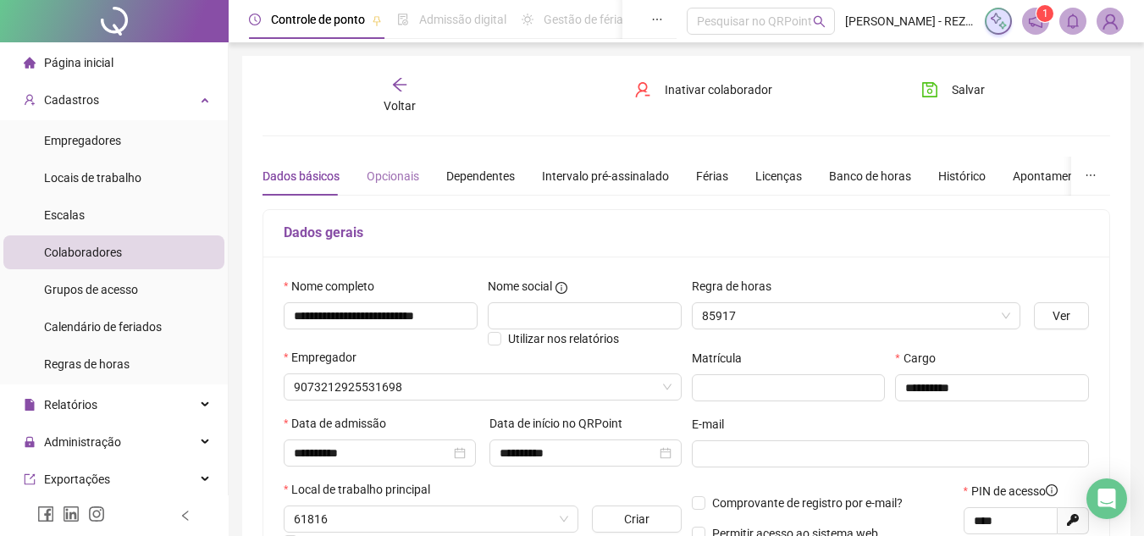
type input "**********"
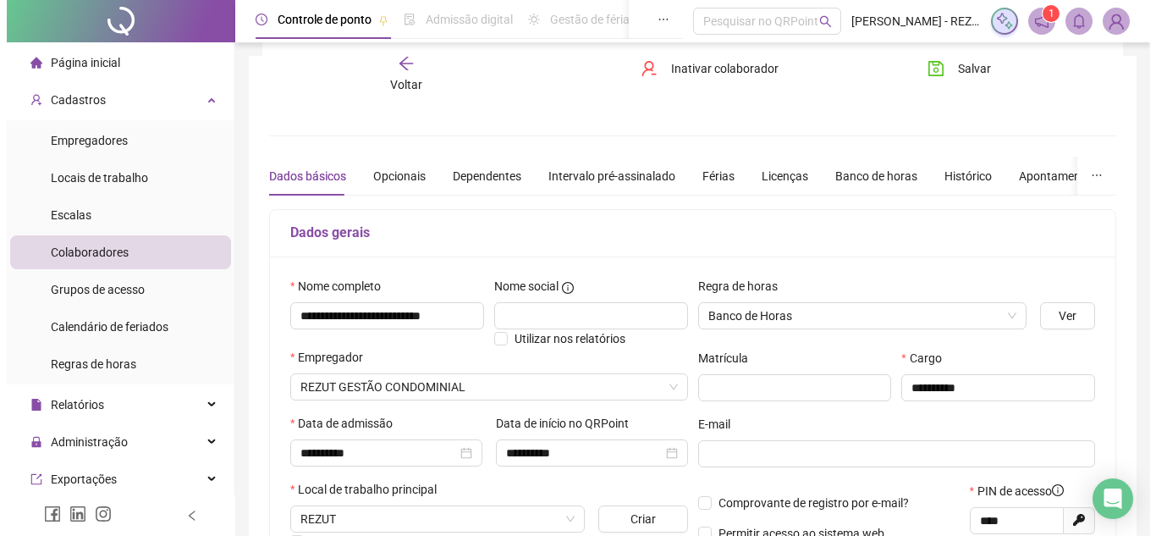
scroll to position [339, 0]
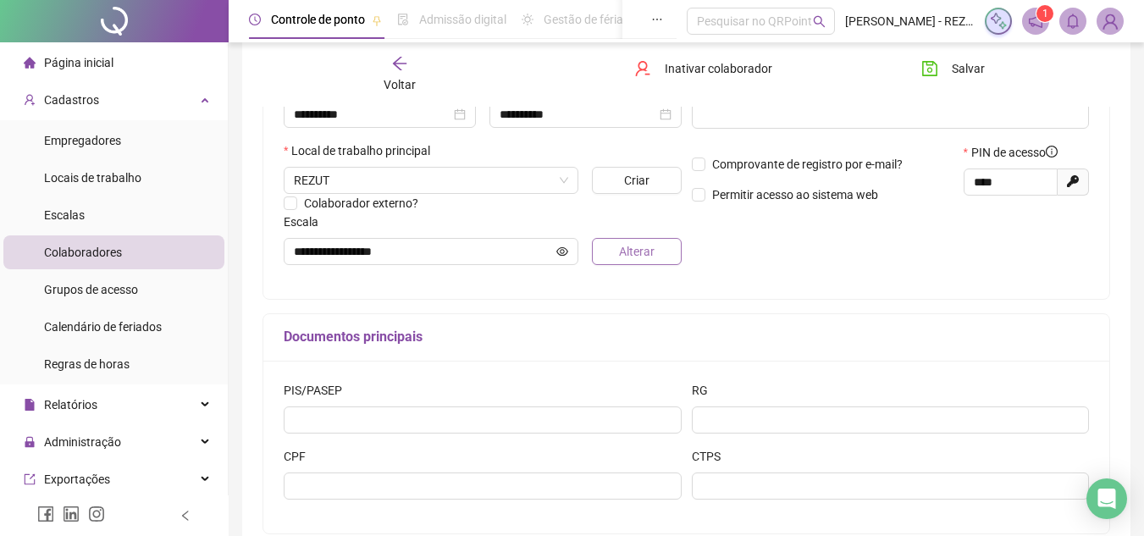
click at [623, 249] on span "Alterar" at bounding box center [637, 251] width 36 height 19
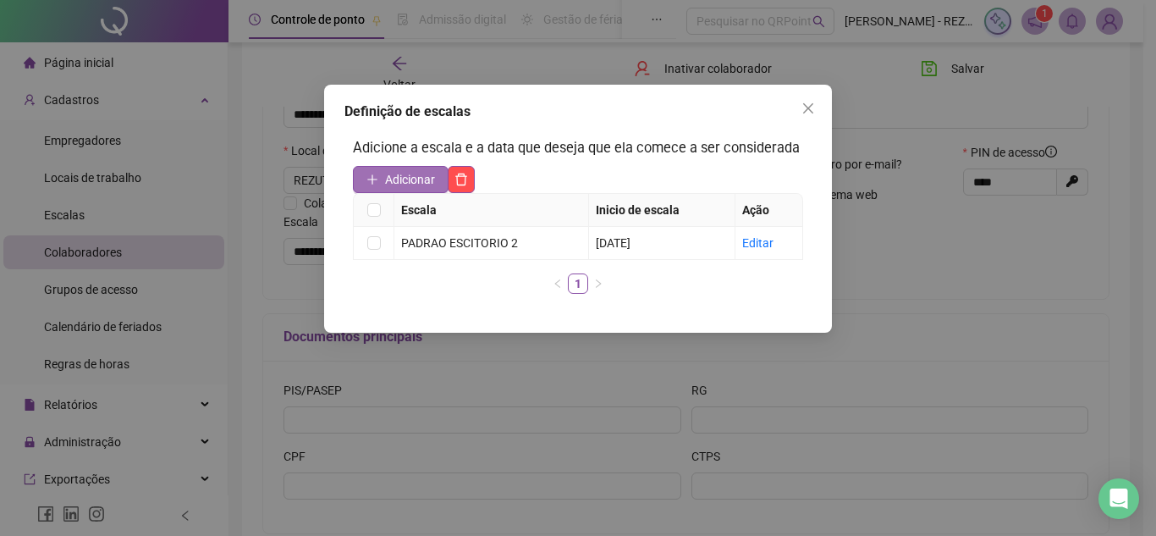
click at [400, 179] on span "Adicionar" at bounding box center [410, 179] width 50 height 19
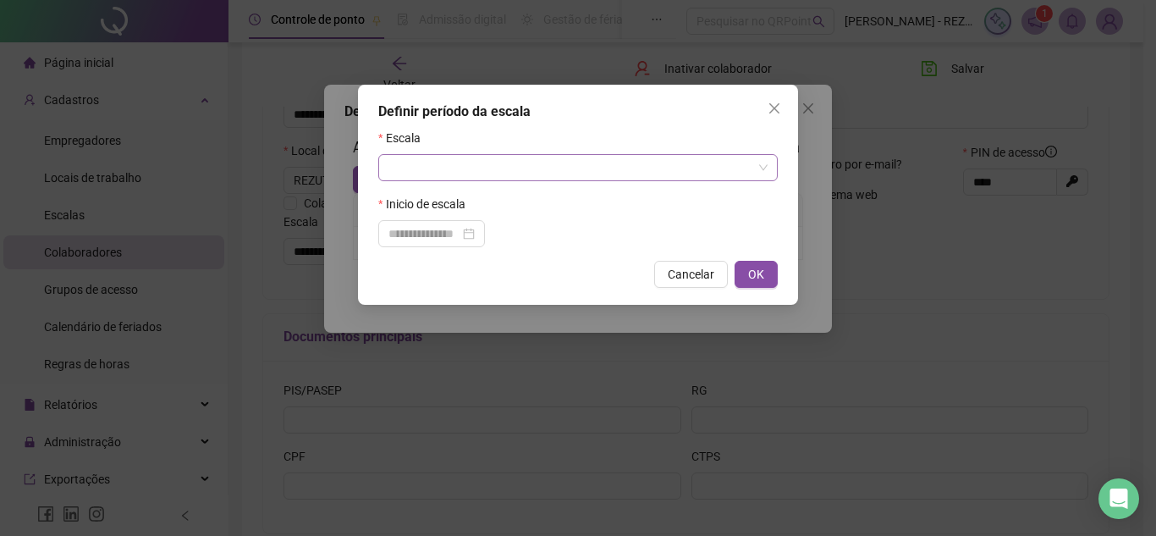
click at [561, 169] on input "search" at bounding box center [571, 167] width 364 height 25
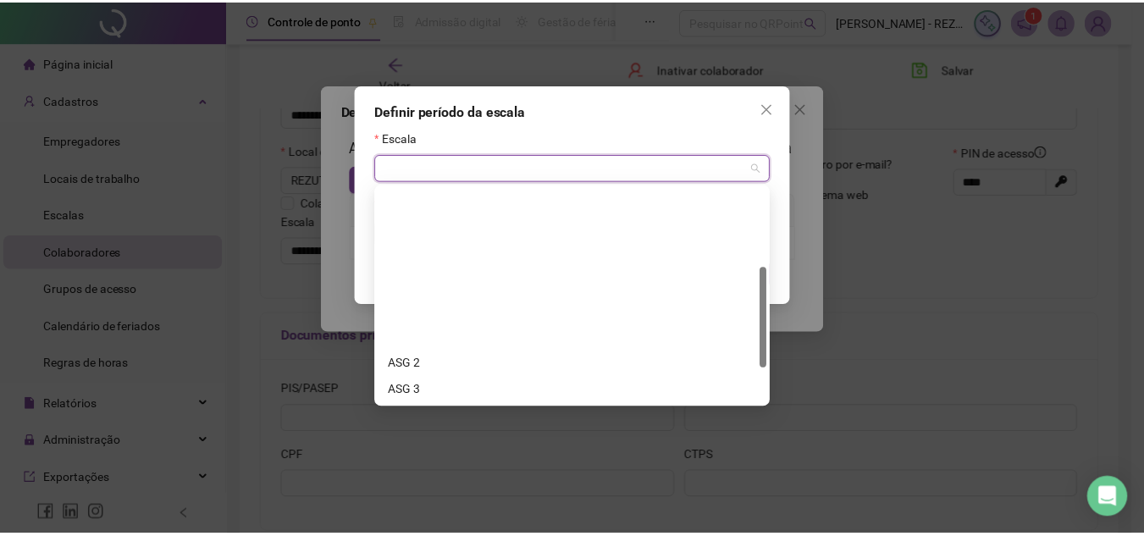
scroll to position [244, 0]
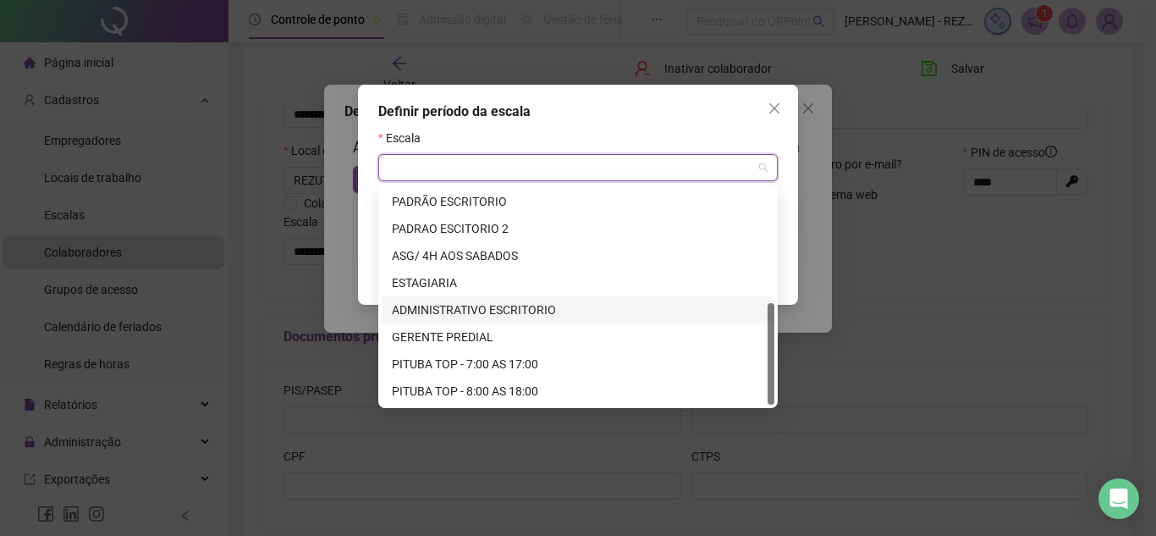
click at [494, 306] on div "ADMINISTRATIVO ESCRITORIO" at bounding box center [578, 310] width 373 height 19
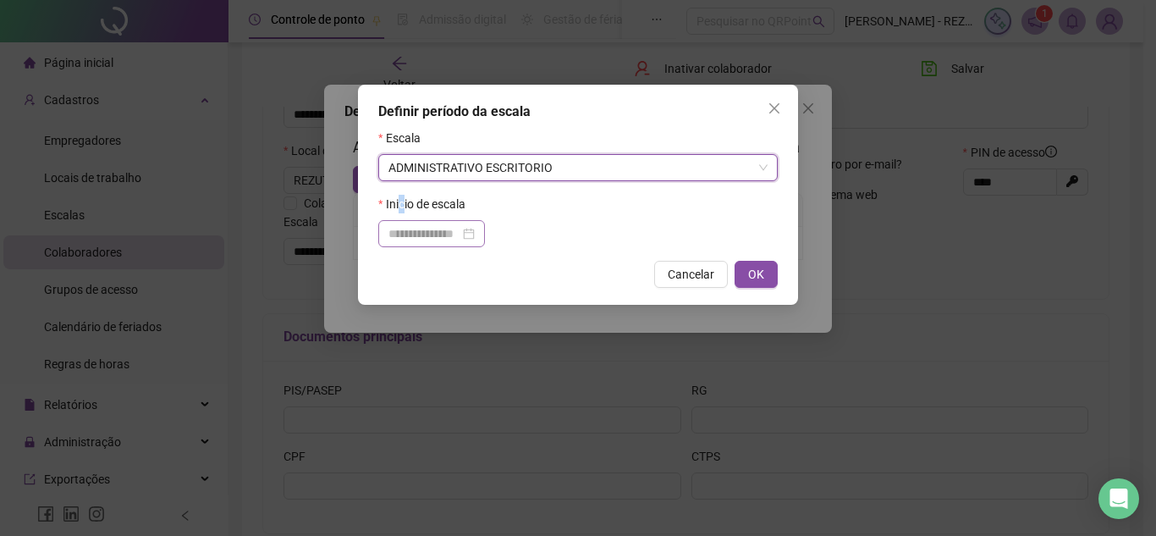
drag, startPoint x: 403, startPoint y: 207, endPoint x: 406, endPoint y: 229, distance: 22.3
click at [405, 224] on div "Inicio de escala" at bounding box center [578, 221] width 400 height 52
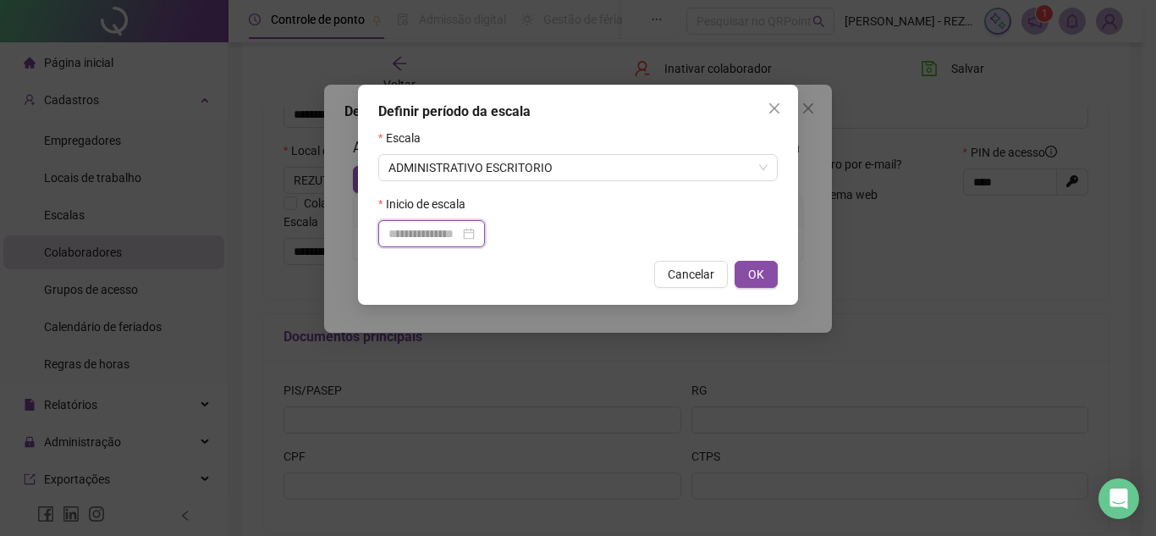
click at [406, 229] on input at bounding box center [424, 233] width 71 height 19
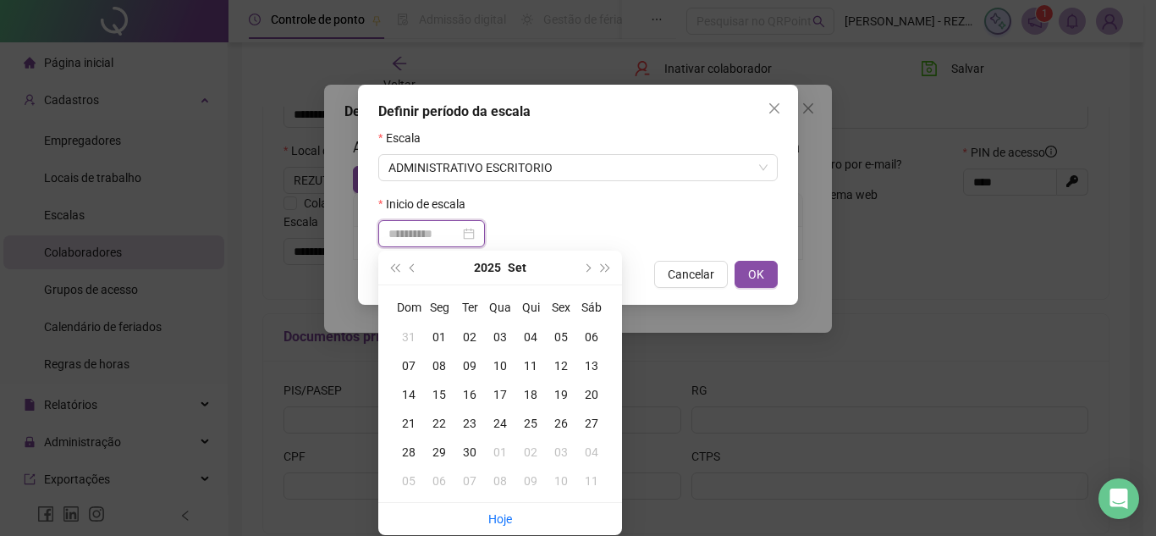
type input "**********"
click at [445, 393] on div "15" at bounding box center [439, 394] width 30 height 19
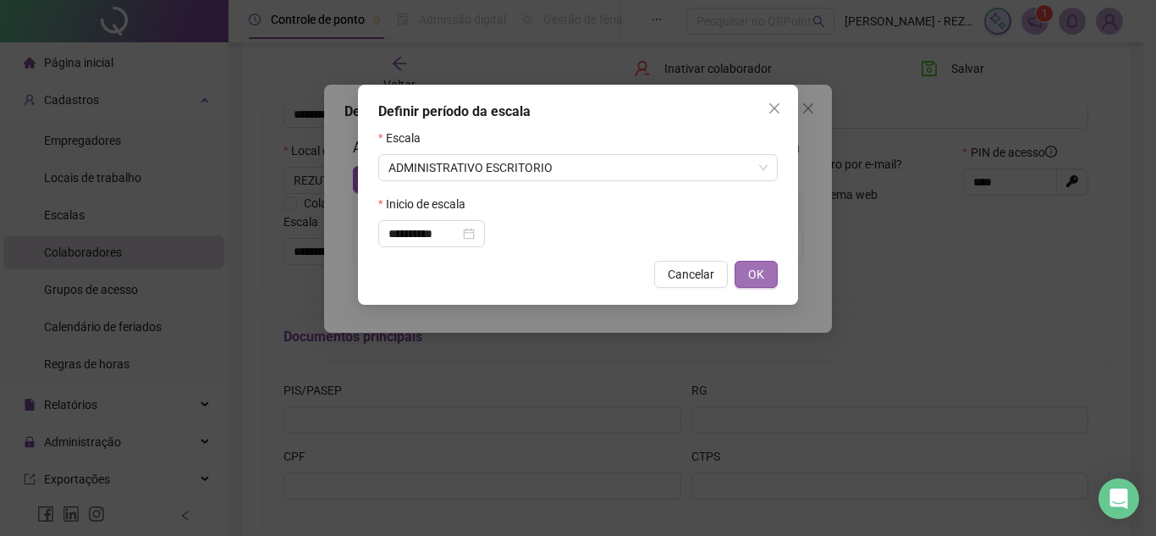
click at [769, 259] on div "**********" at bounding box center [578, 195] width 440 height 220
click at [764, 268] on button "OK" at bounding box center [756, 274] width 43 height 27
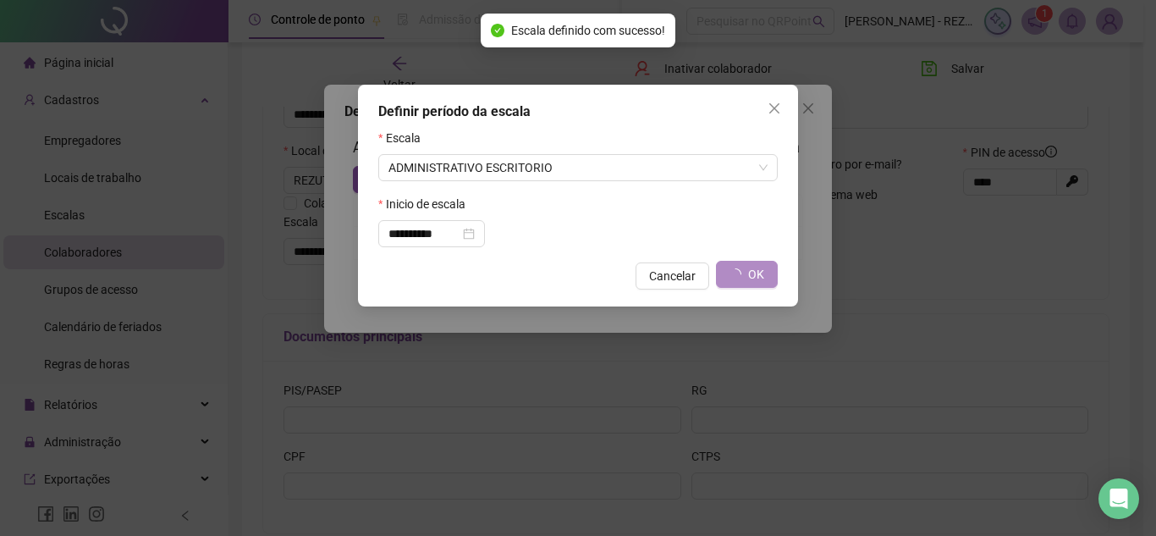
type input "**********"
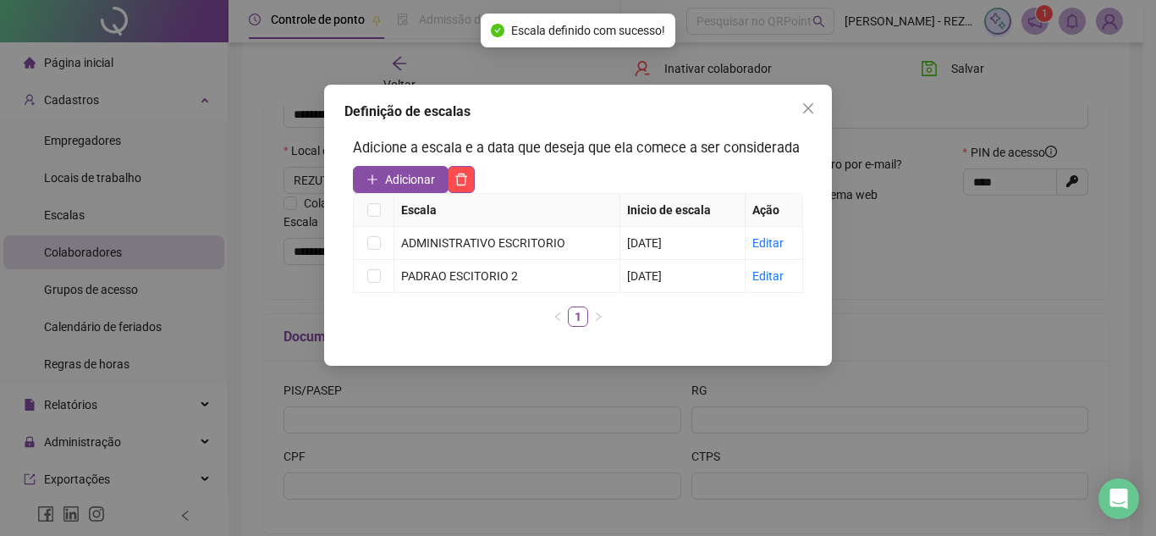
drag, startPoint x: 817, startPoint y: 106, endPoint x: 897, endPoint y: 72, distance: 86.5
click at [817, 104] on span "Close" at bounding box center [808, 109] width 27 height 14
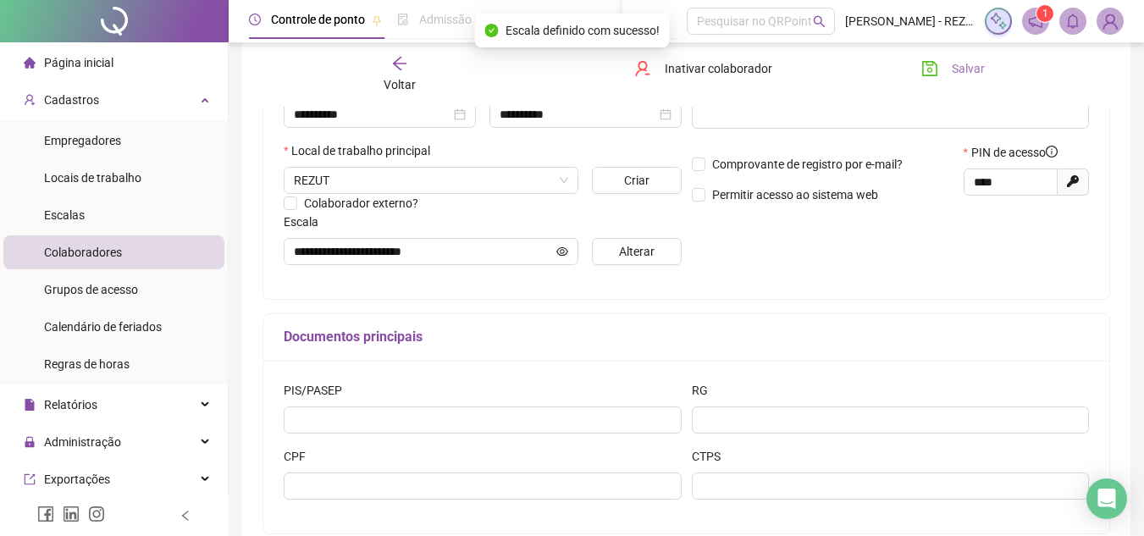
click at [947, 56] on div "Voltar Inativar colaborador [PERSON_NAME]" at bounding box center [686, 74] width 861 height 64
click at [947, 61] on button "Salvar" at bounding box center [952, 68] width 89 height 27
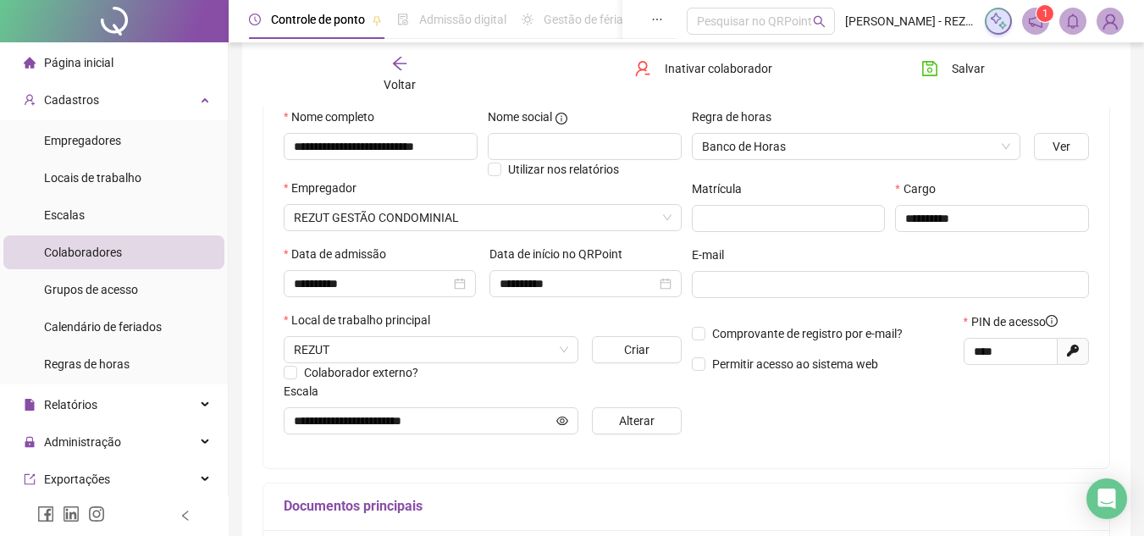
scroll to position [169, 0]
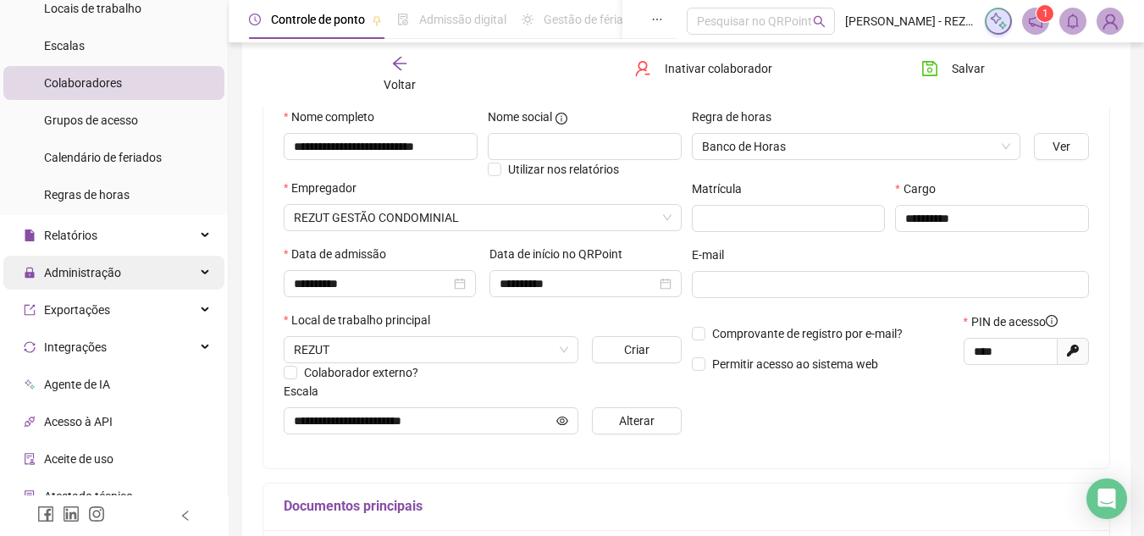
click at [95, 267] on span "Administração" at bounding box center [82, 273] width 77 height 14
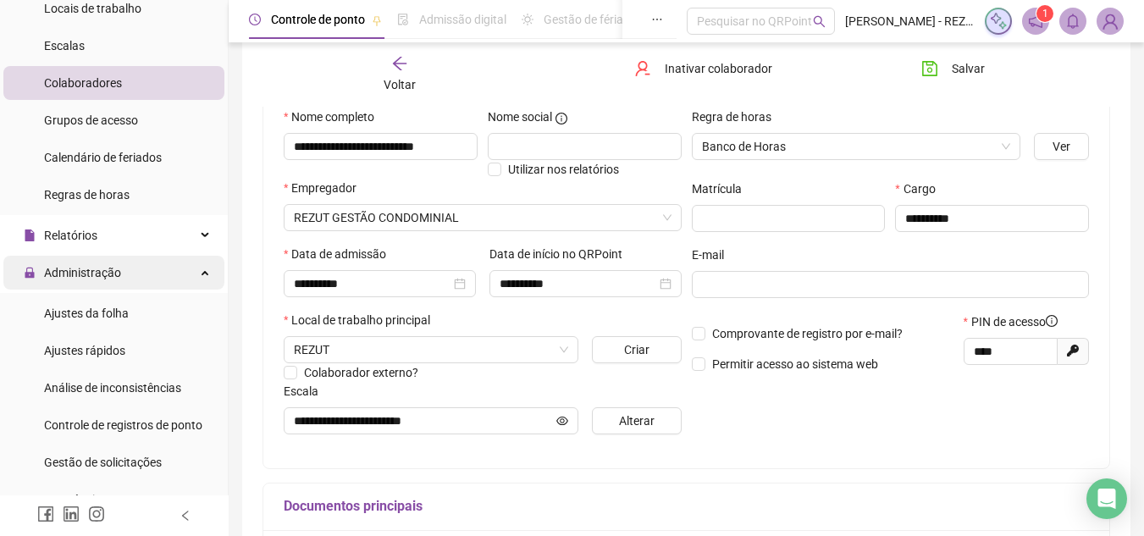
drag, startPoint x: 117, startPoint y: 279, endPoint x: 113, endPoint y: 260, distance: 18.9
click at [117, 276] on span "Administração" at bounding box center [82, 273] width 77 height 14
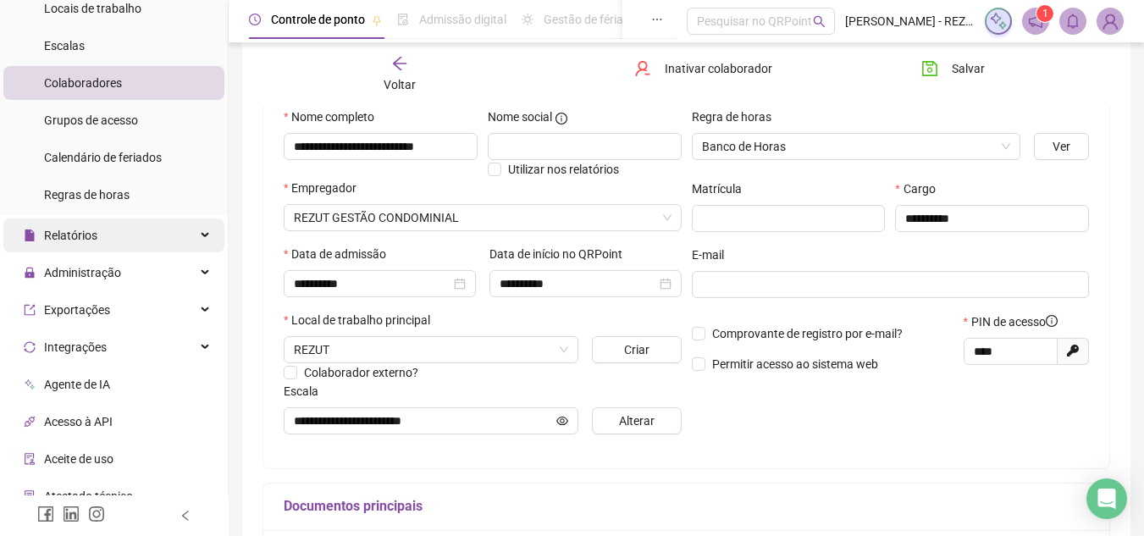
click at [111, 246] on div "Relatórios" at bounding box center [113, 235] width 221 height 34
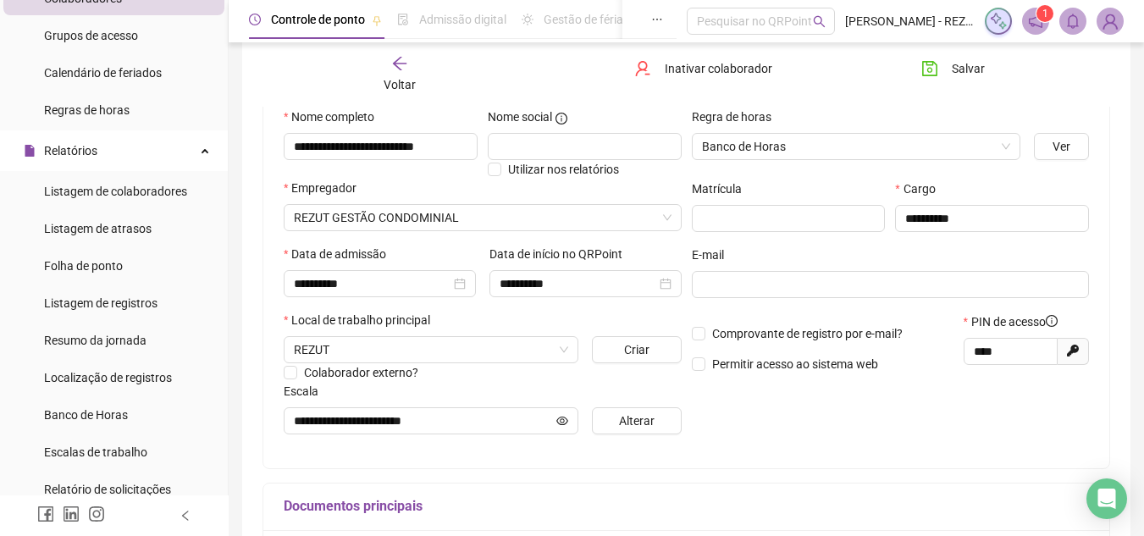
scroll to position [85, 0]
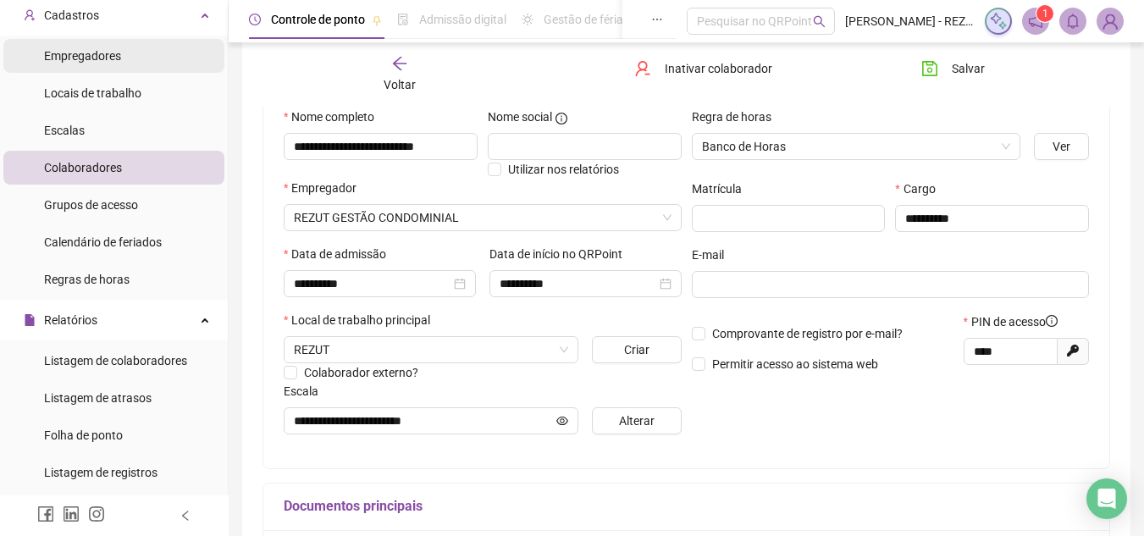
click at [109, 59] on span "Empregadores" at bounding box center [82, 56] width 77 height 14
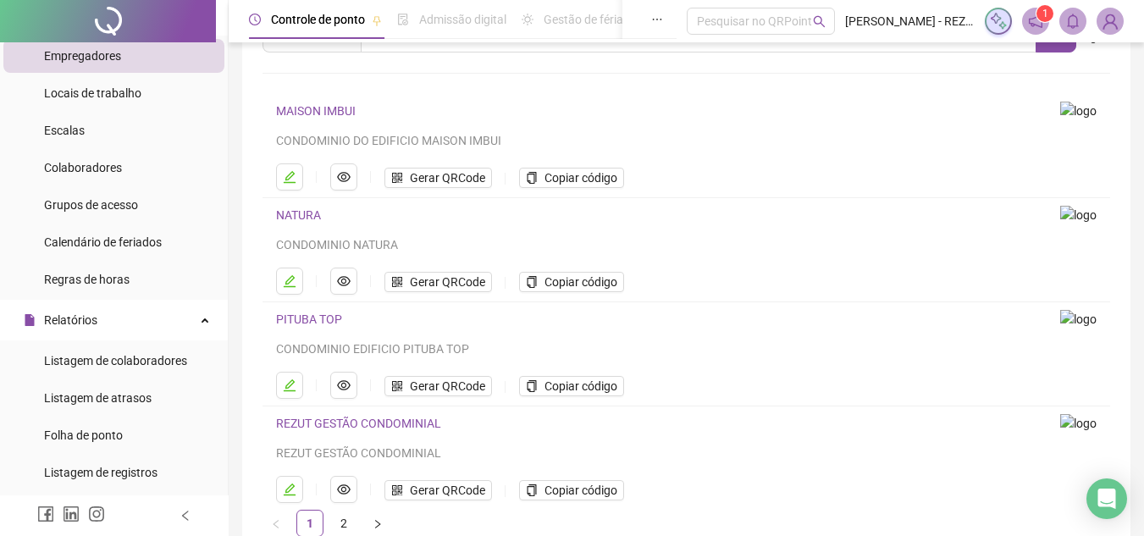
scroll to position [179, 0]
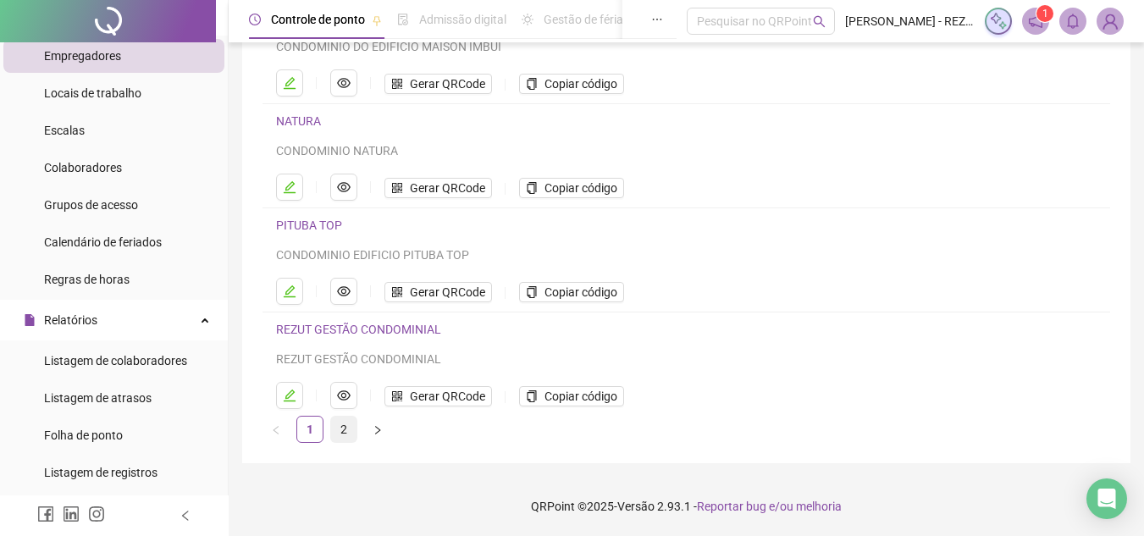
click at [344, 428] on link "2" at bounding box center [343, 429] width 25 height 25
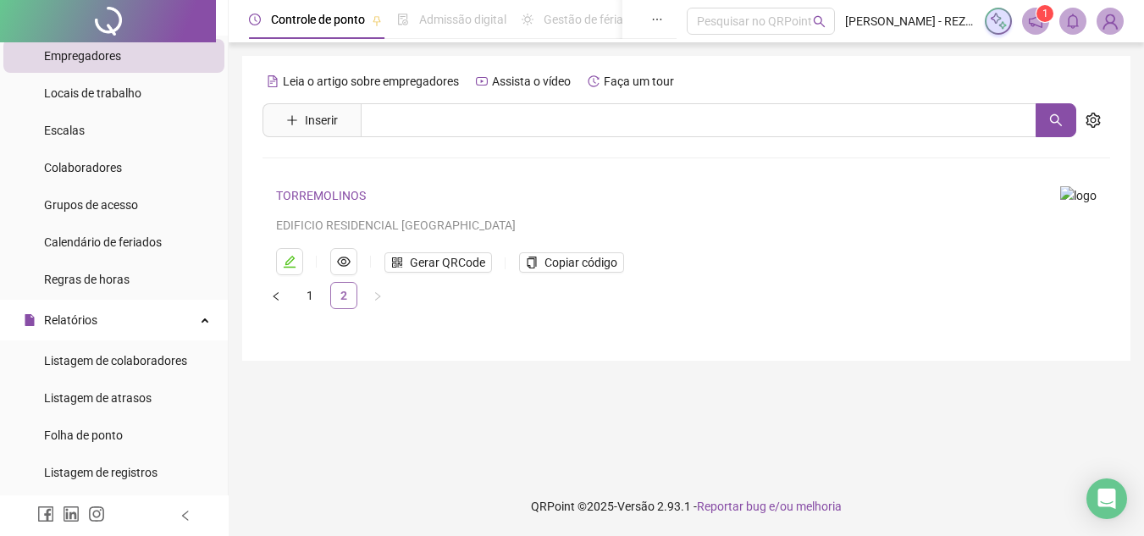
scroll to position [0, 0]
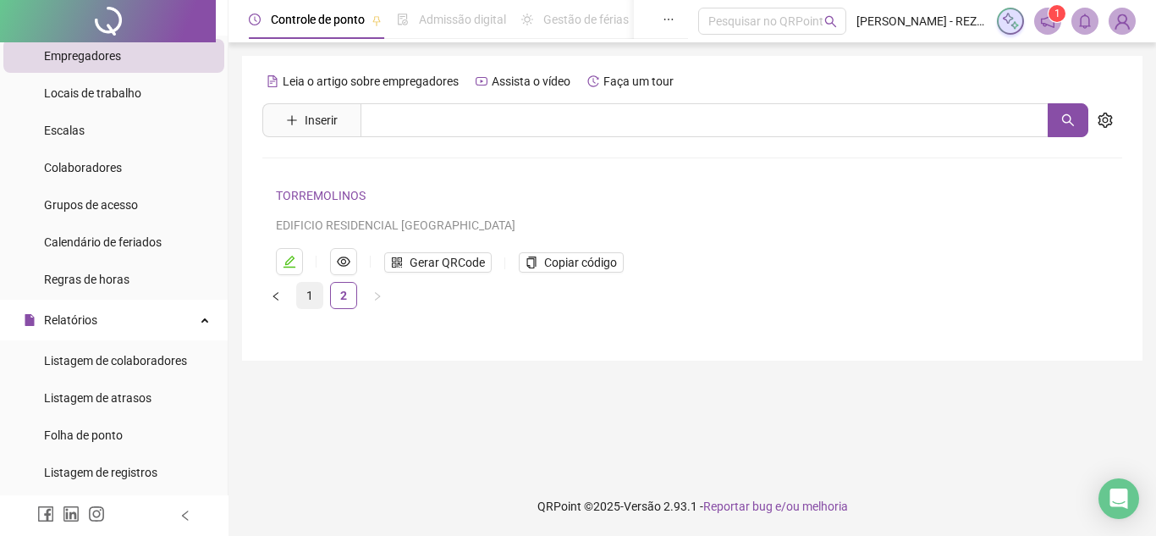
click at [312, 298] on link "1" at bounding box center [309, 295] width 25 height 25
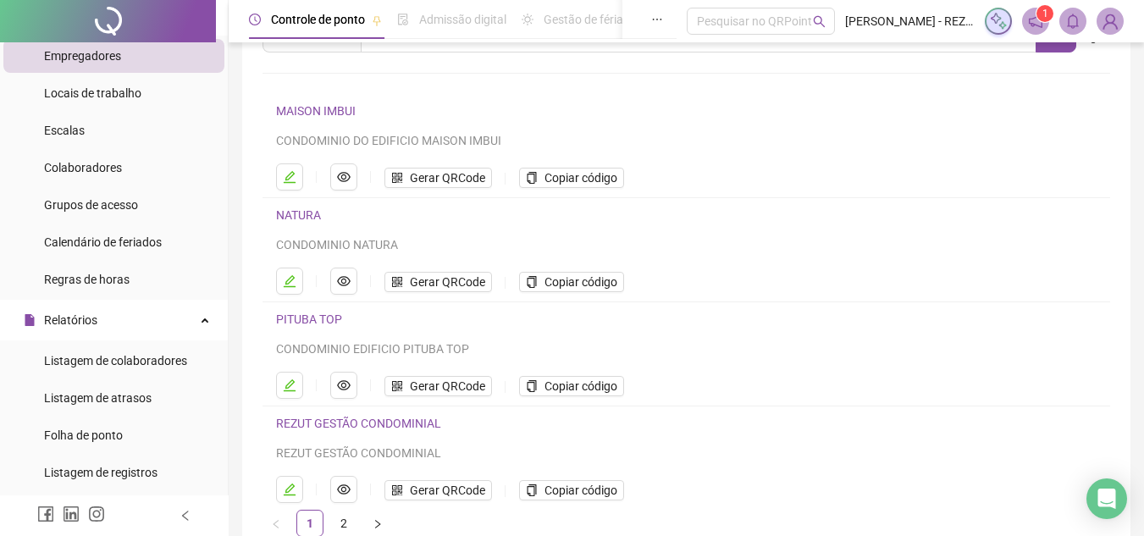
scroll to position [169, 0]
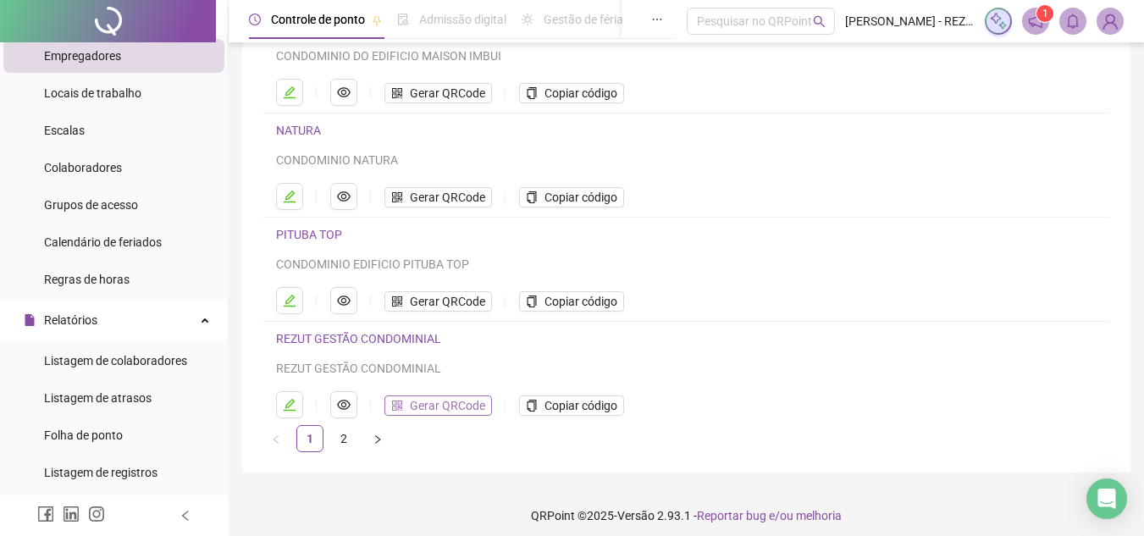
click at [436, 404] on span "Gerar QRCode" at bounding box center [447, 405] width 75 height 19
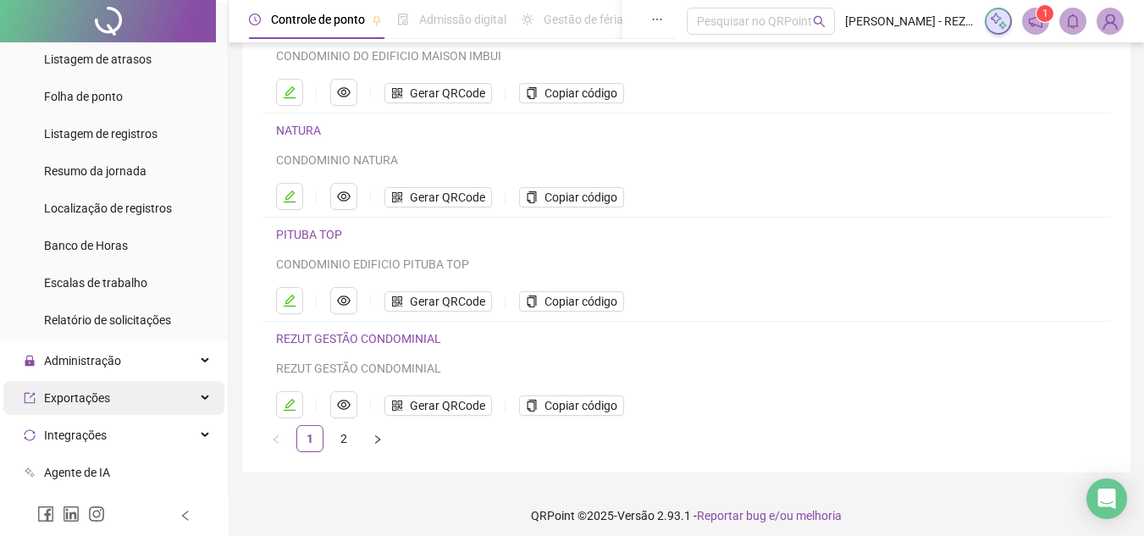
scroll to position [508, 0]
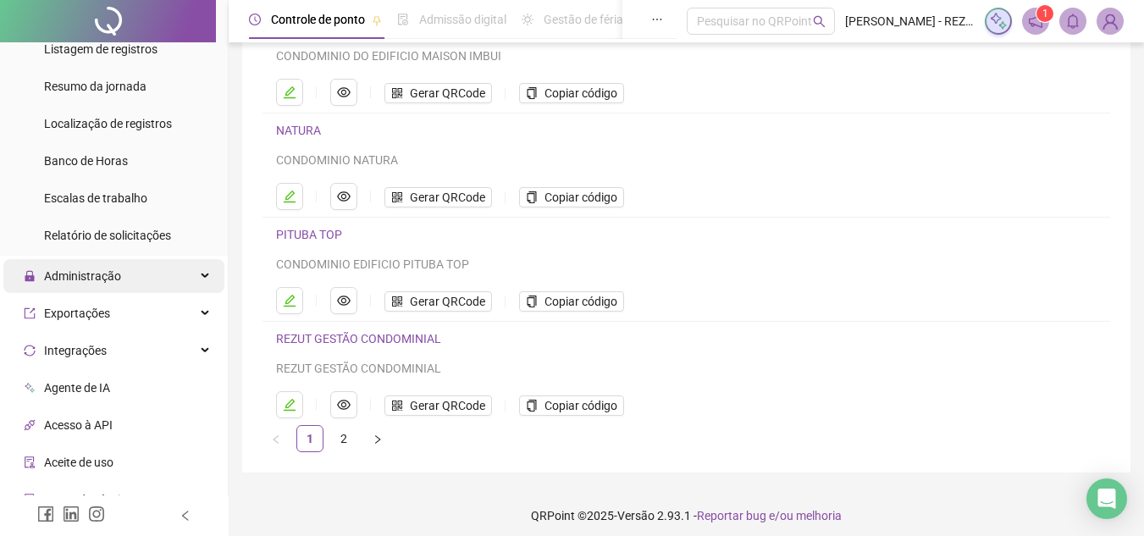
click at [153, 281] on div "Administração" at bounding box center [113, 276] width 221 height 34
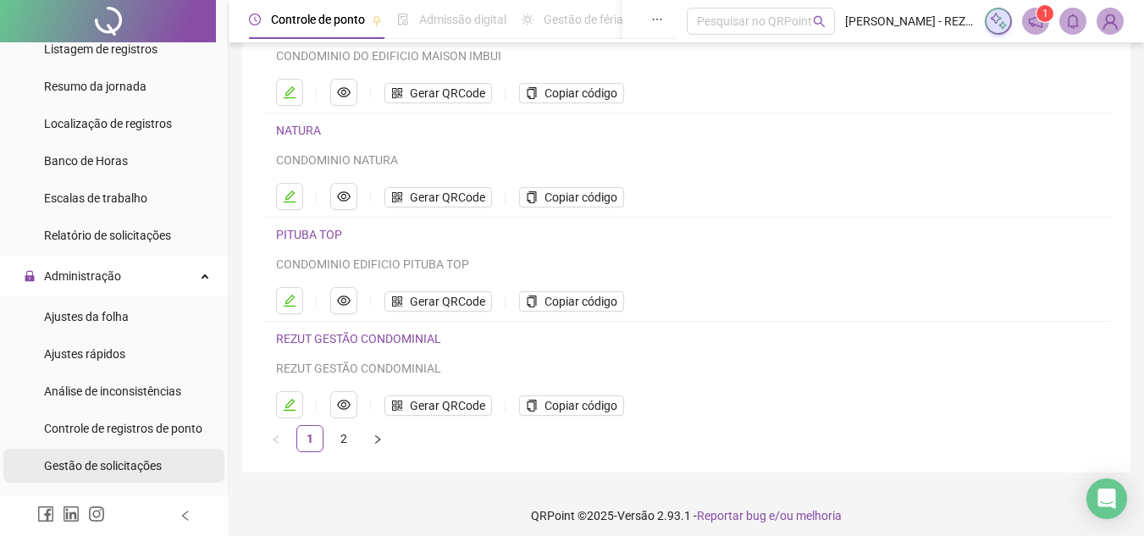
scroll to position [677, 0]
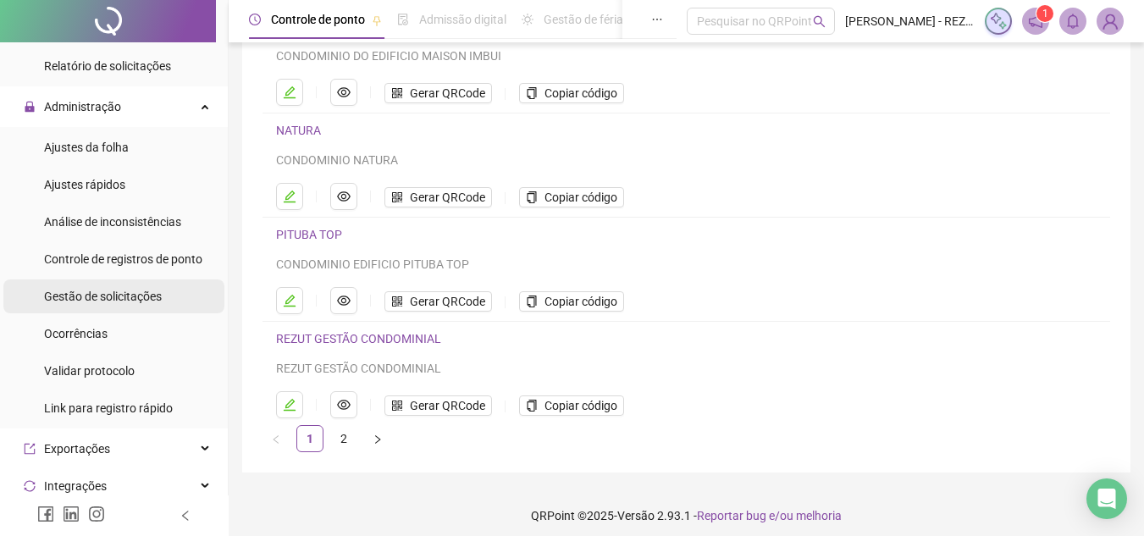
click at [148, 297] on span "Gestão de solicitações" at bounding box center [103, 297] width 118 height 14
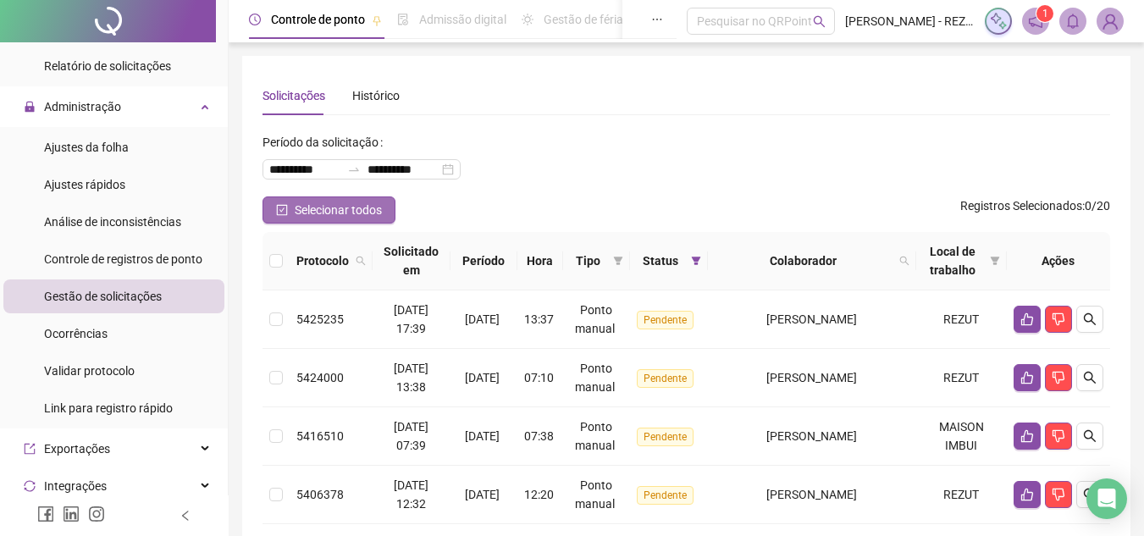
click at [310, 218] on span "Selecionar todos" at bounding box center [338, 210] width 87 height 19
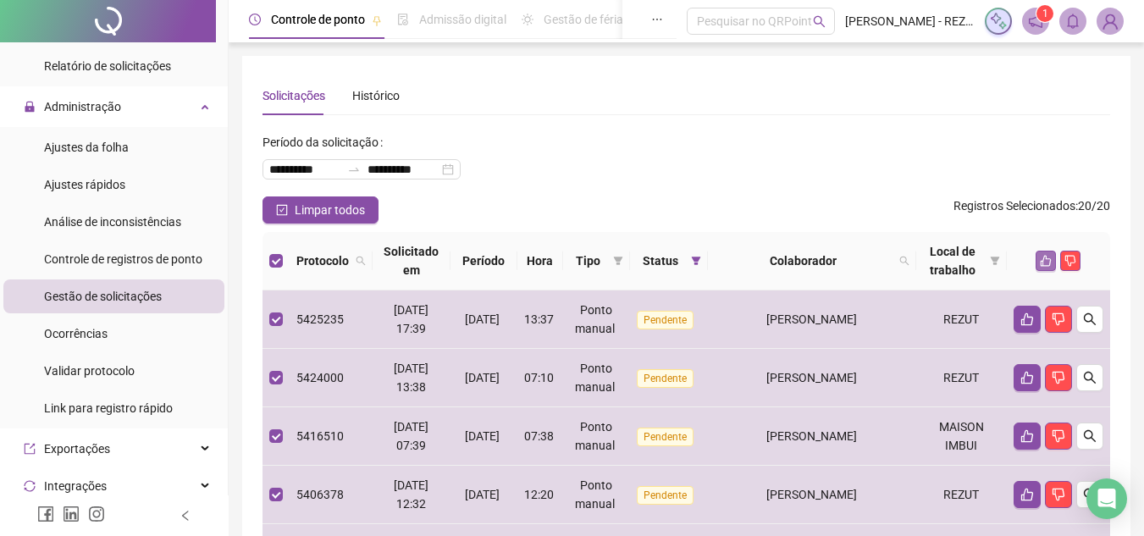
click at [1042, 263] on icon "like" at bounding box center [1046, 261] width 12 height 12
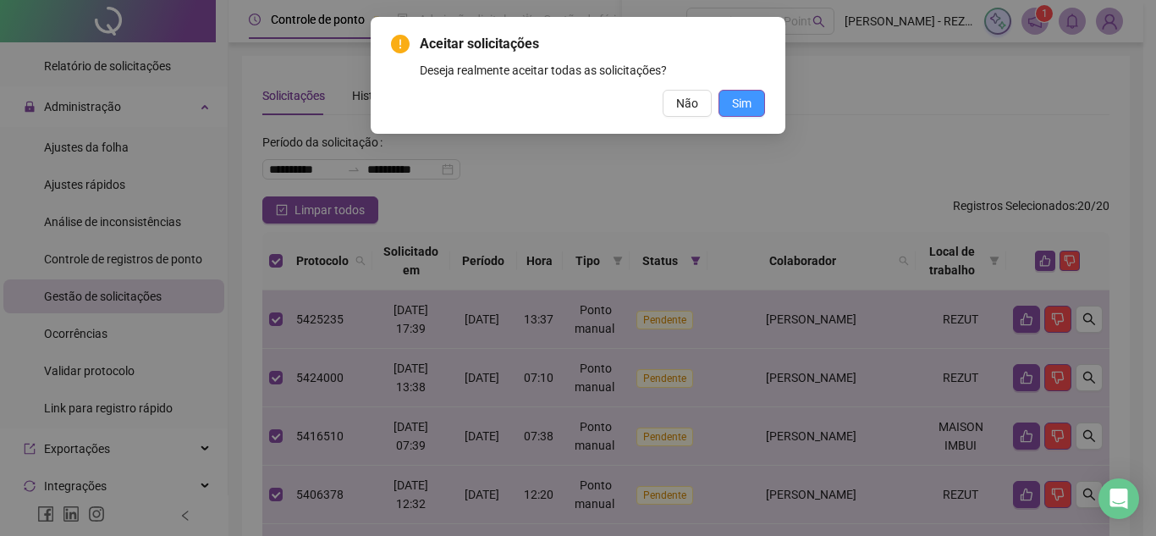
click at [742, 100] on span "Sim" at bounding box center [741, 103] width 19 height 19
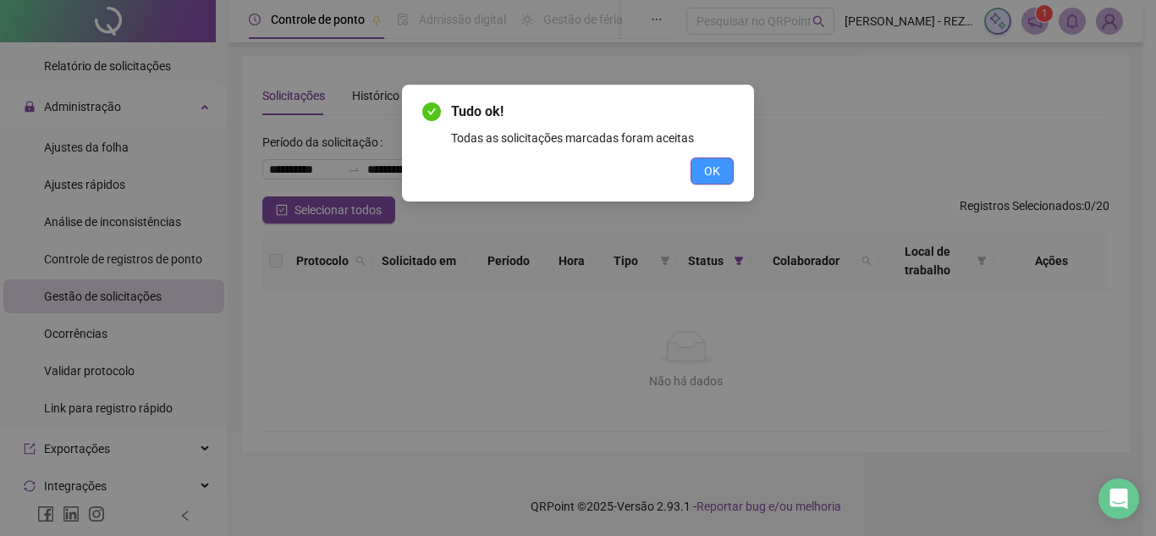
click at [699, 174] on button "OK" at bounding box center [712, 170] width 43 height 27
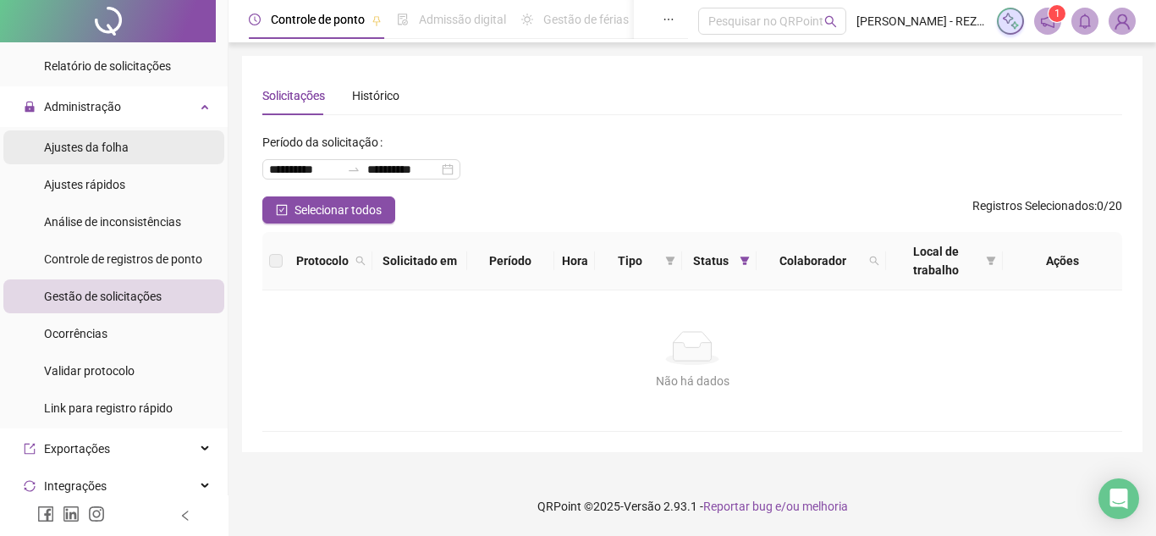
click at [125, 152] on span "Ajustes da folha" at bounding box center [86, 148] width 85 height 14
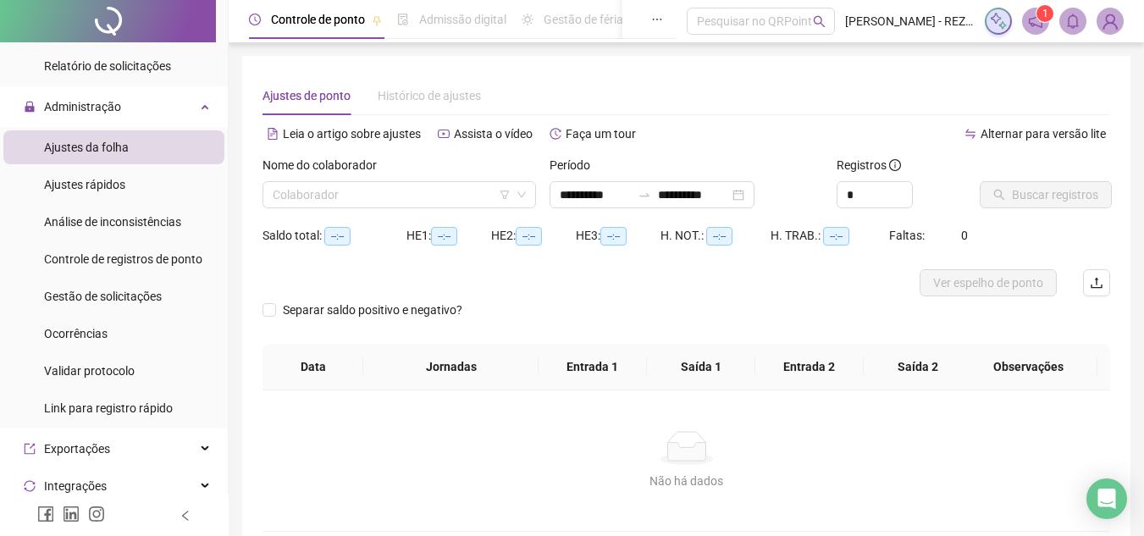
type input "**********"
click at [574, 197] on input "**********" at bounding box center [595, 194] width 71 height 19
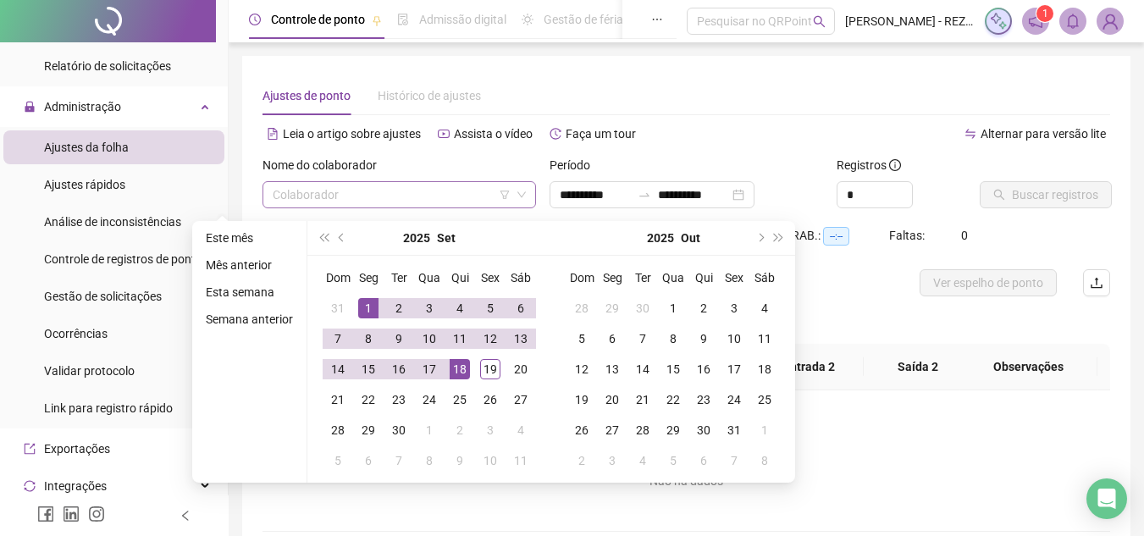
click at [460, 200] on input "search" at bounding box center [392, 194] width 238 height 25
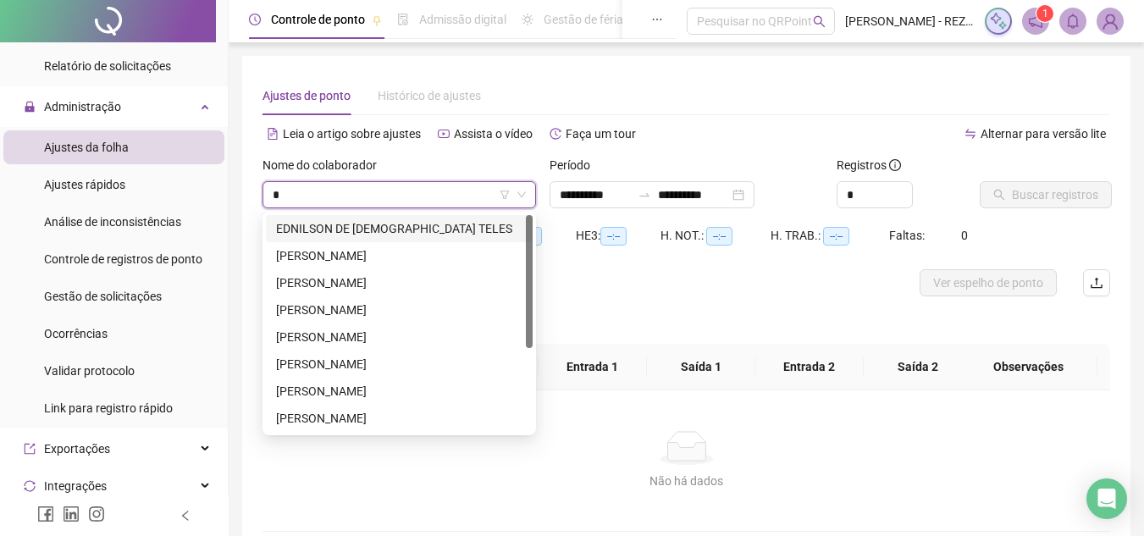
type input "**"
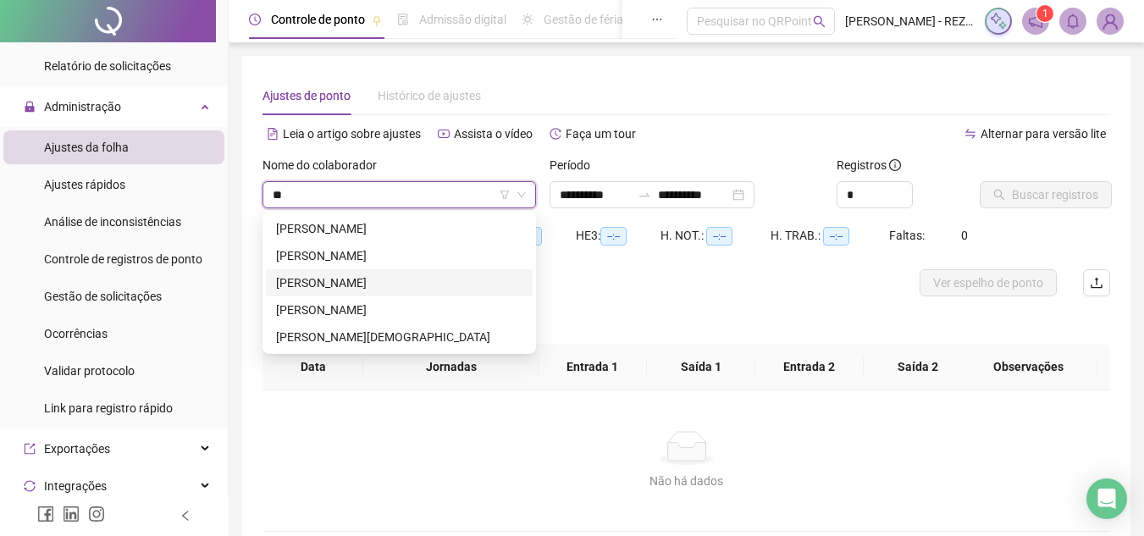
click at [448, 274] on div "[PERSON_NAME]" at bounding box center [399, 282] width 246 height 19
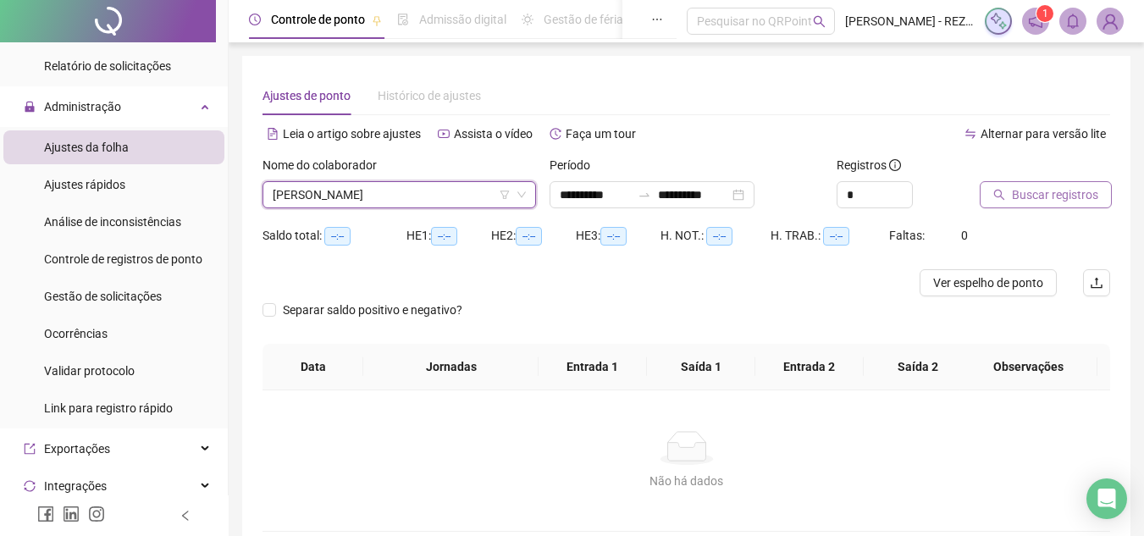
click at [1019, 204] on button "Buscar registros" at bounding box center [1046, 194] width 132 height 27
